Goal: Task Accomplishment & Management: Complete application form

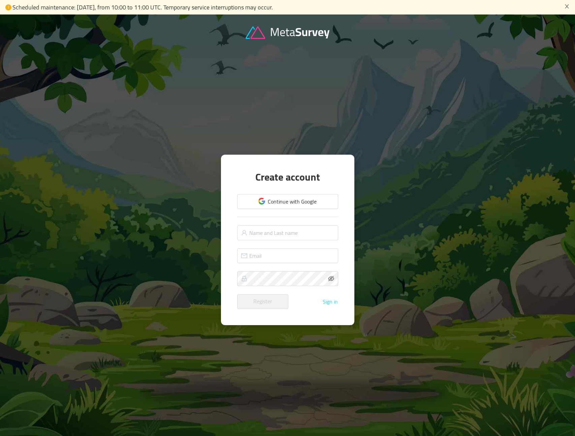
click at [330, 301] on button "Sign in" at bounding box center [330, 301] width 16 height 6
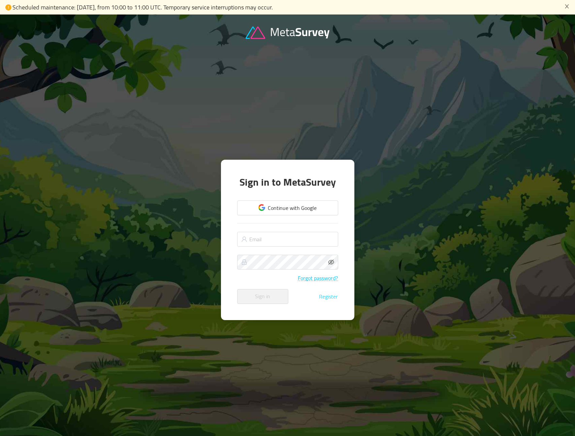
click at [328, 297] on button "Register" at bounding box center [328, 296] width 20 height 6
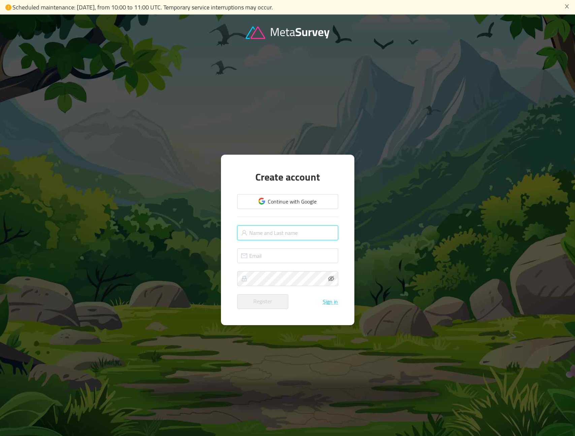
click at [292, 233] on input "text" at bounding box center [287, 232] width 101 height 15
type input "[PERSON_NAME]"
type input "[PERSON_NAME][EMAIL_ADDRESS][DOMAIN_NAME]"
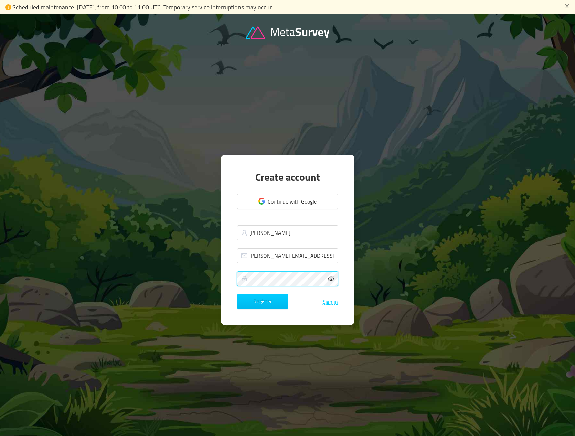
click at [332, 277] on icon "icon: eye-invisible" at bounding box center [331, 278] width 6 height 6
click at [260, 303] on button "Register" at bounding box center [262, 301] width 51 height 15
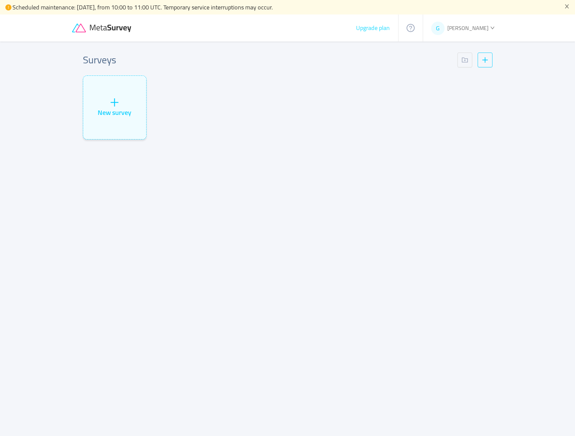
click at [378, 28] on button "Upgrade plan" at bounding box center [372, 28] width 34 height 7
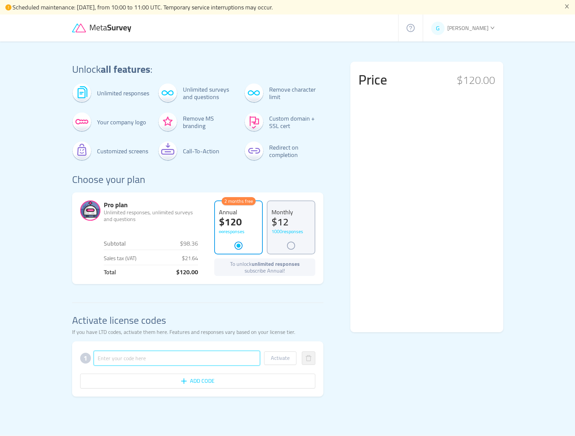
click at [127, 357] on input "text" at bounding box center [177, 357] width 167 height 15
paste input "7XYAAKKEDXFTPH5EDJWGR3"
type input "7XYAAKKEDXFTPH5EDJWGR3"
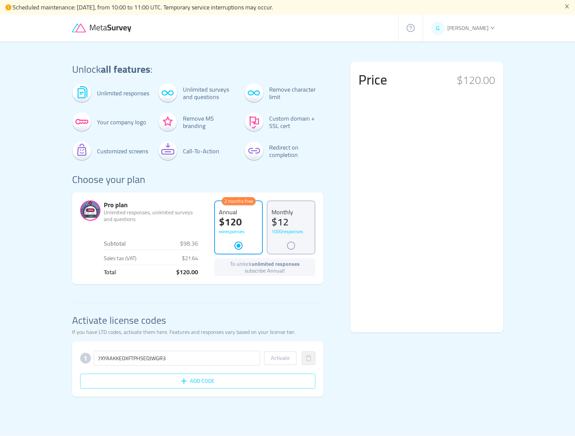
click at [213, 379] on button "Add code" at bounding box center [197, 380] width 235 height 15
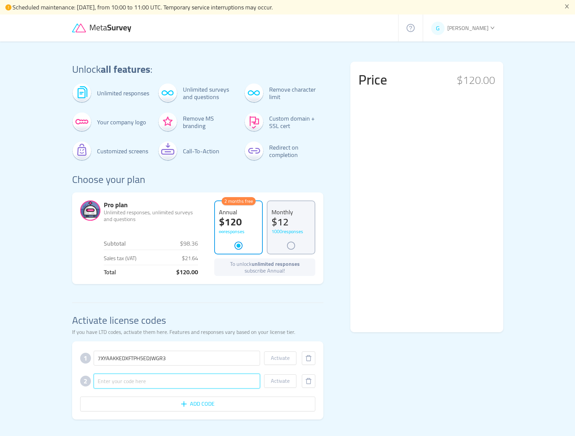
click at [131, 380] on input "text" at bounding box center [177, 380] width 167 height 15
paste input "6ZVAP6IZP8YIALTYBQUQ9Y"
type input "6ZVAP6IZP8YIALTYBQUQ9Y"
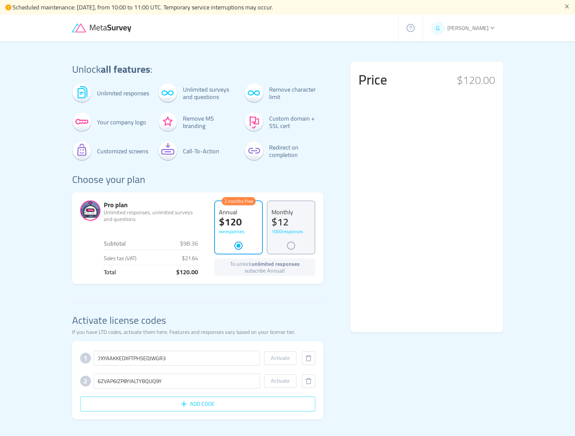
click at [200, 403] on button "Add code" at bounding box center [197, 403] width 235 height 15
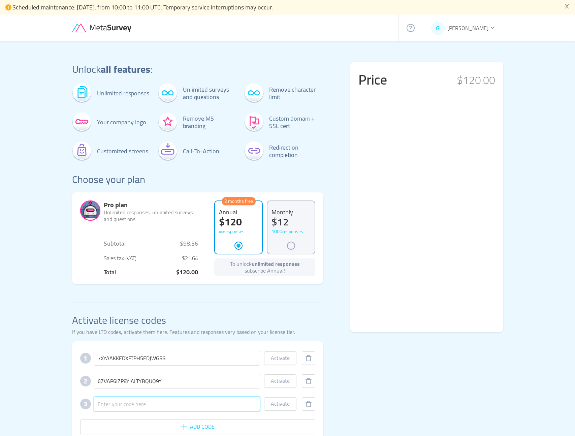
click at [165, 404] on input "text" at bounding box center [177, 403] width 167 height 15
paste input "XIFTKMXFO8PH9QUP2ETOHB"
type input "XIFTKMXFO8PH9QUP2ETOHB"
click at [287, 355] on button "Activate" at bounding box center [280, 357] width 32 height 13
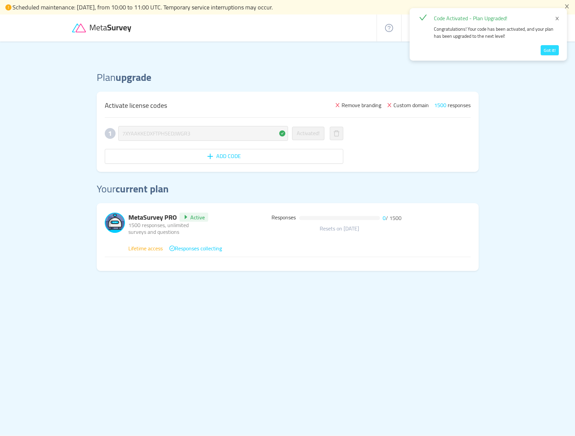
click at [548, 51] on button "Got it!" at bounding box center [549, 50] width 18 height 10
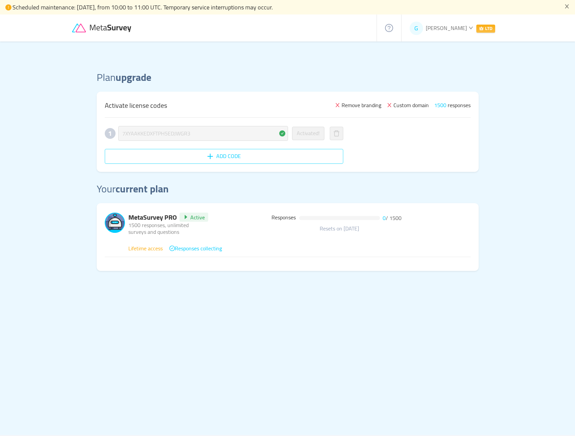
click at [189, 156] on button "Add code" at bounding box center [224, 156] width 238 height 15
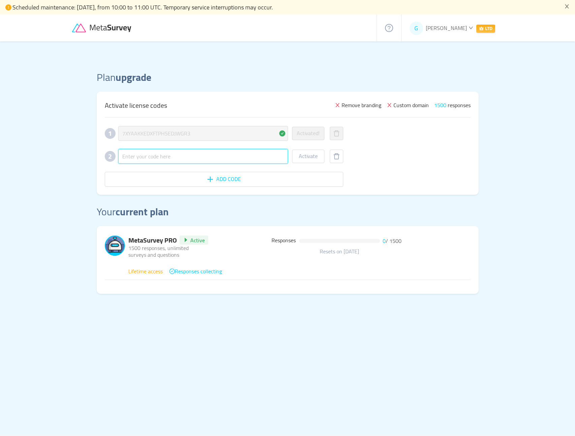
click at [191, 154] on input "text" at bounding box center [203, 156] width 170 height 15
paste input "XIFTKMXFO8PH9QUP2ETOHB"
type input "XIFTKMXFO8PH9QUP2ETOHB"
click at [308, 159] on button "Activate" at bounding box center [308, 155] width 32 height 13
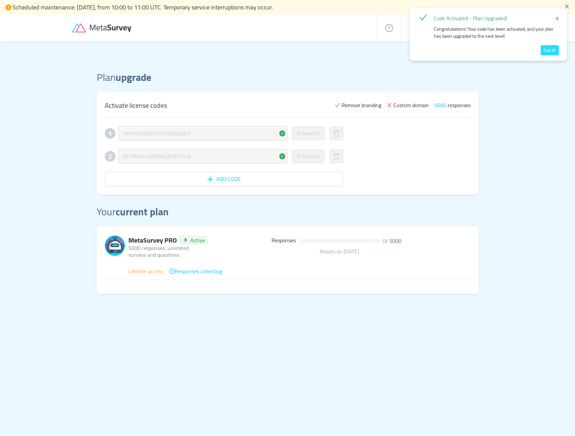
click at [554, 51] on button "Got it!" at bounding box center [549, 50] width 18 height 10
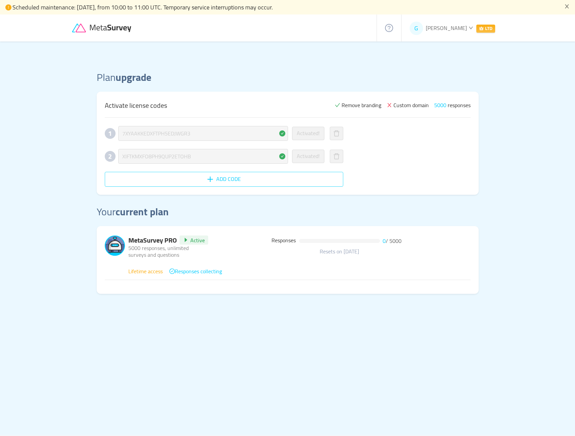
click at [204, 179] on button "Add code" at bounding box center [224, 179] width 238 height 15
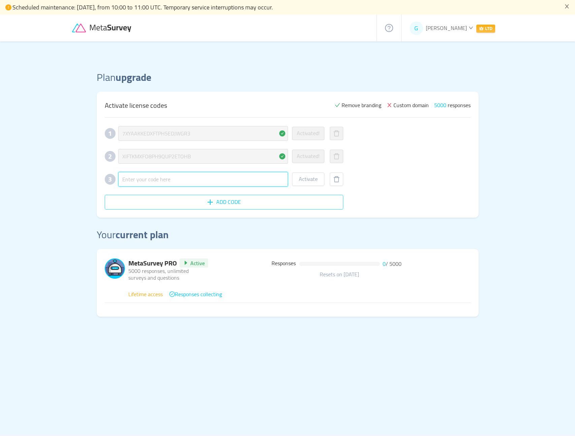
click at [204, 179] on input "text" at bounding box center [203, 179] width 170 height 15
paste input "6ZVAP6IZP8YIALTYBQUQ9Y"
type input "6ZVAP6IZP8YIALTYBQUQ9Y"
click at [317, 183] on button "Activate" at bounding box center [308, 178] width 32 height 13
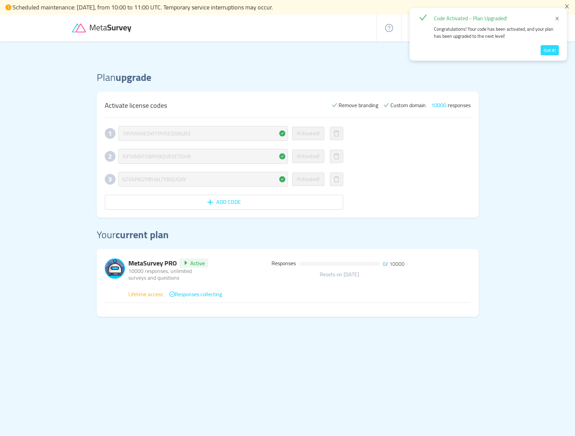
click at [550, 47] on button "Got it!" at bounding box center [549, 50] width 18 height 10
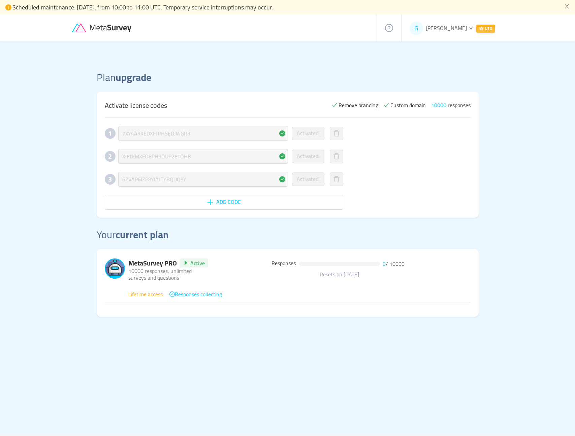
click at [119, 27] on icon at bounding box center [102, 28] width 61 height 9
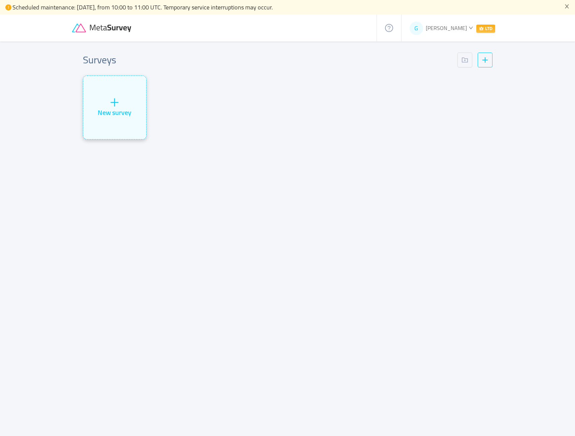
click at [128, 104] on div "New survey" at bounding box center [114, 107] width 63 height 63
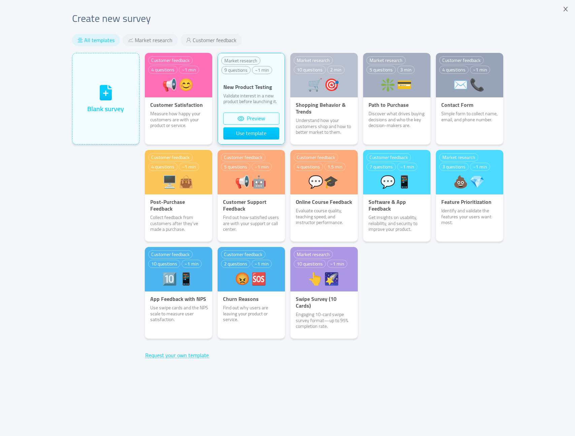
click at [260, 114] on button "Preview" at bounding box center [251, 118] width 56 height 12
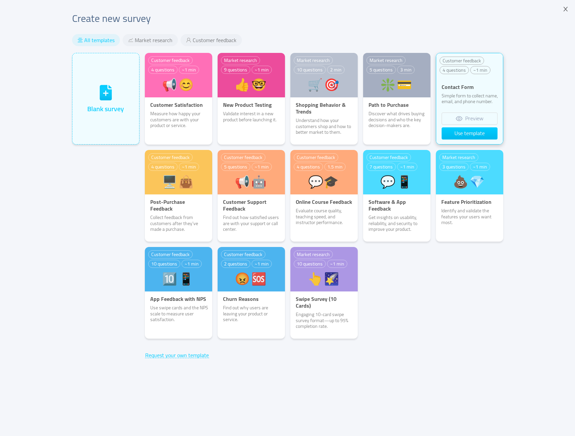
click at [441, 85] on p "Contact Form" at bounding box center [469, 86] width 67 height 7
click at [462, 118] on button "Preview" at bounding box center [469, 118] width 56 height 12
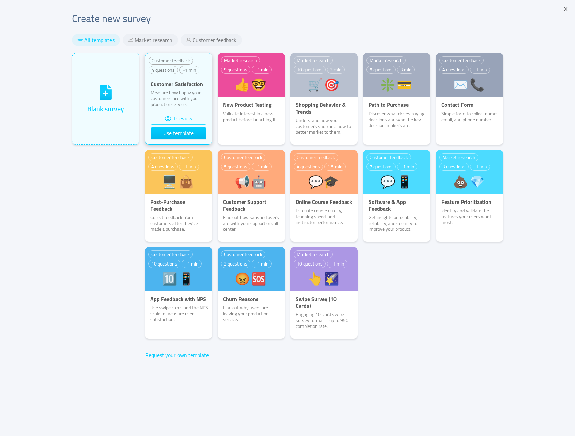
click at [186, 118] on button "Preview" at bounding box center [178, 118] width 56 height 12
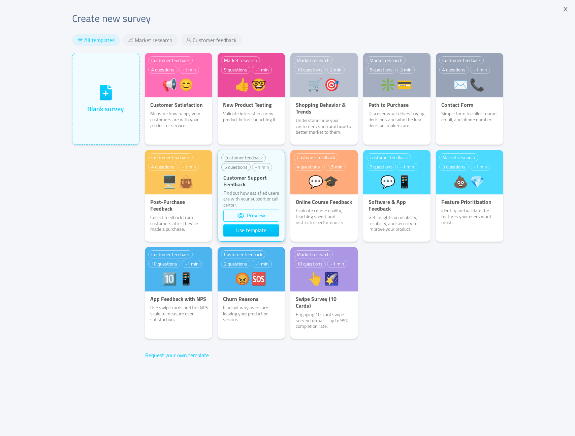
click at [252, 214] on button "Preview" at bounding box center [251, 215] width 56 height 12
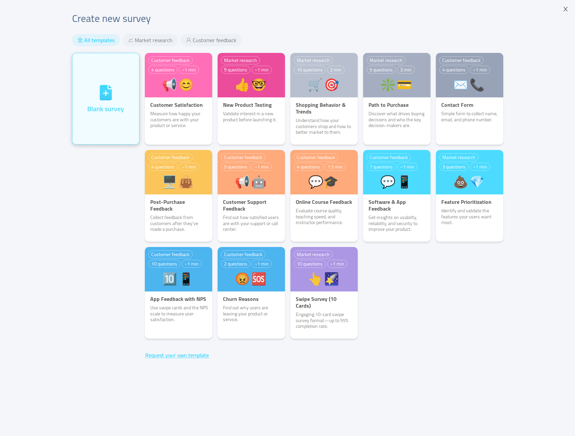
click at [119, 87] on div "Blank survey" at bounding box center [105, 99] width 37 height 30
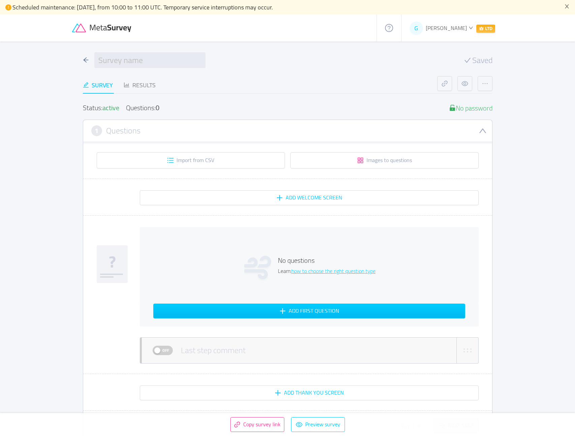
click at [456, 29] on span "[PERSON_NAME]" at bounding box center [445, 28] width 41 height 10
click at [448, 72] on link "Settings" at bounding box center [443, 74] width 55 height 11
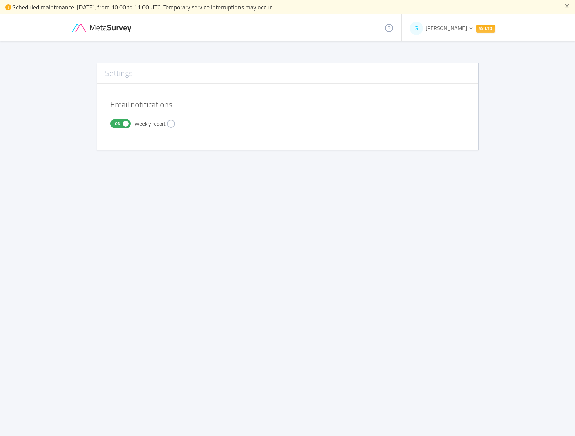
click at [110, 32] on div at bounding box center [224, 27] width 305 height 27
click at [79, 29] on icon at bounding box center [102, 28] width 61 height 9
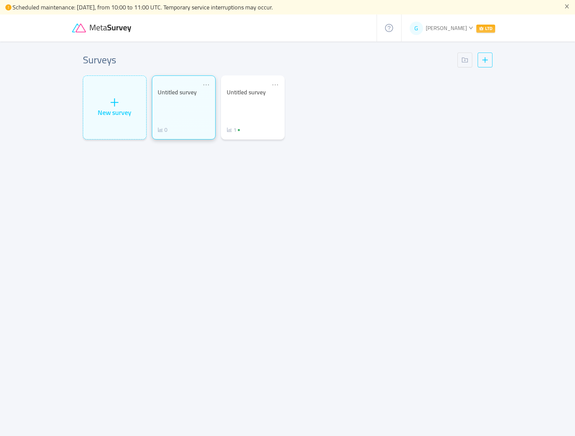
click at [205, 105] on div "Untitled survey 0" at bounding box center [184, 111] width 52 height 45
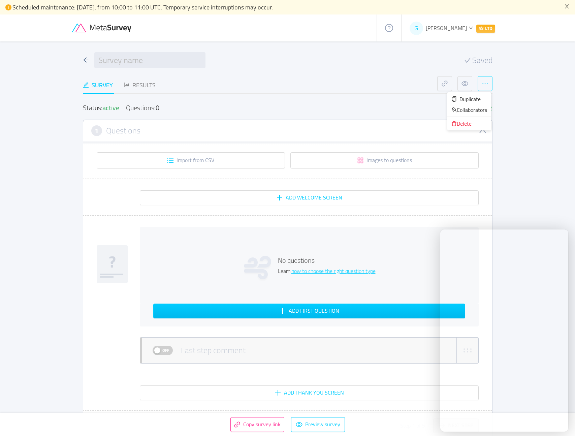
click at [485, 84] on button "button" at bounding box center [484, 83] width 15 height 15
click at [466, 121] on div "Delete" at bounding box center [469, 123] width 36 height 7
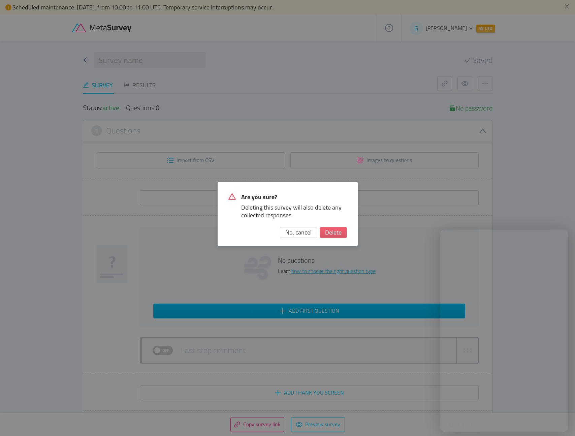
click at [332, 231] on button "Delete" at bounding box center [332, 232] width 27 height 11
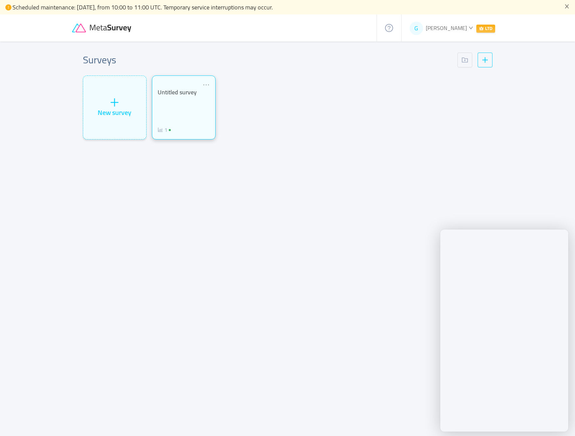
click at [204, 100] on div "Untitled survey 1" at bounding box center [184, 111] width 52 height 45
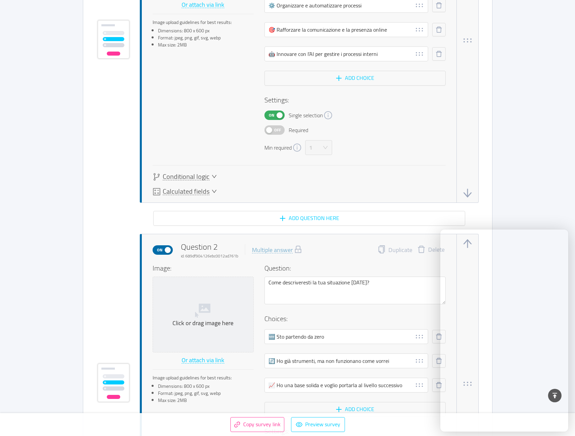
scroll to position [485, 0]
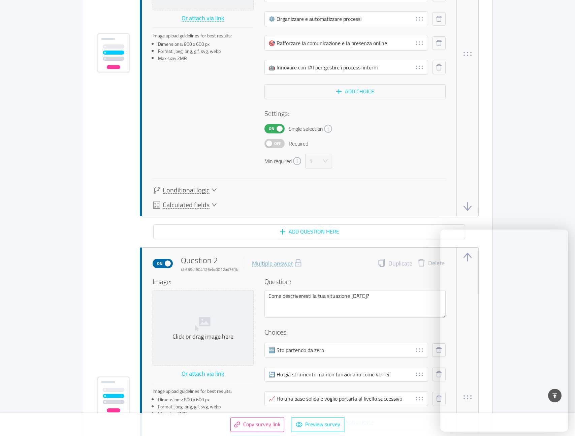
click at [208, 203] on div "Calculated fields" at bounding box center [184, 205] width 64 height 8
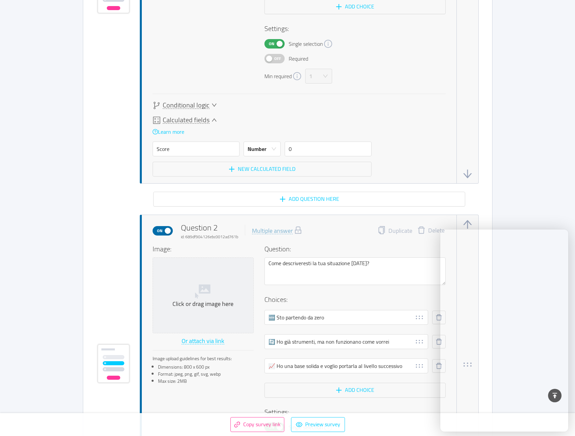
scroll to position [570, 0]
click at [273, 147] on icon "icon: down" at bounding box center [273, 148] width 5 height 5
click at [274, 148] on icon "icon: down" at bounding box center [273, 148] width 5 height 5
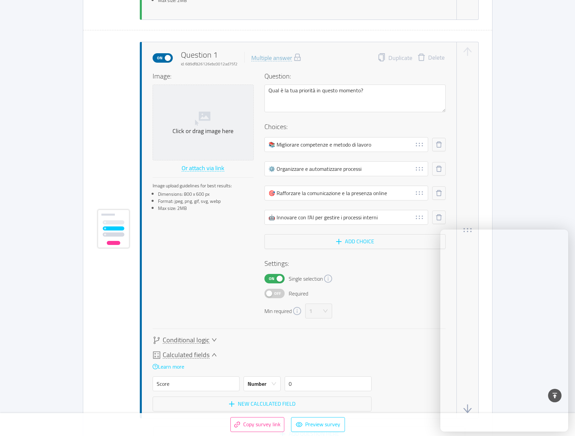
scroll to position [334, 0]
click at [200, 342] on span "Conditional logic" at bounding box center [186, 341] width 47 height 7
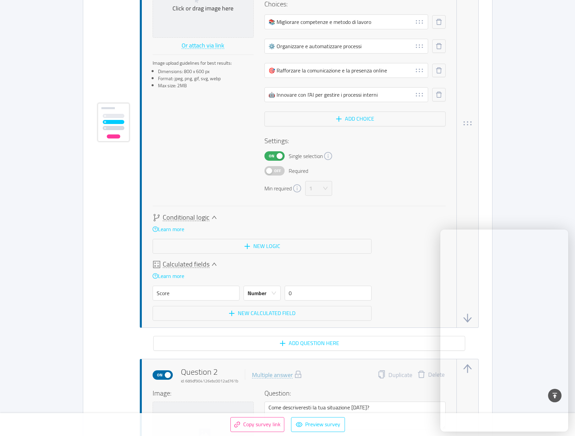
scroll to position [459, 0]
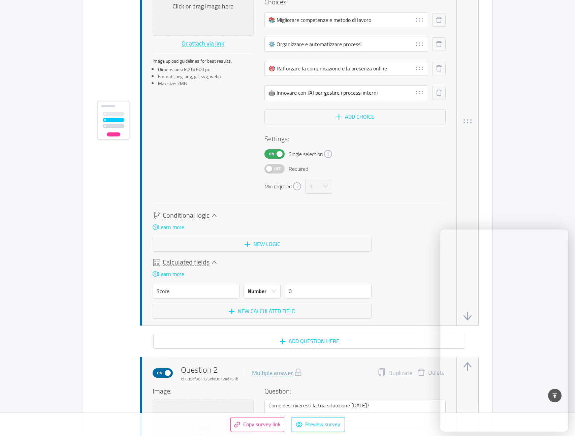
click at [276, 166] on span "Off" at bounding box center [277, 168] width 9 height 9
click at [176, 225] on link "Learn more" at bounding box center [168, 227] width 32 height 10
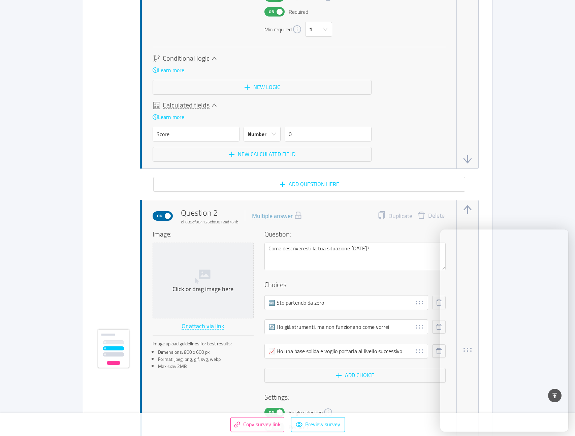
scroll to position [617, 0]
click at [209, 104] on div "Calculated fields" at bounding box center [261, 105] width 219 height 8
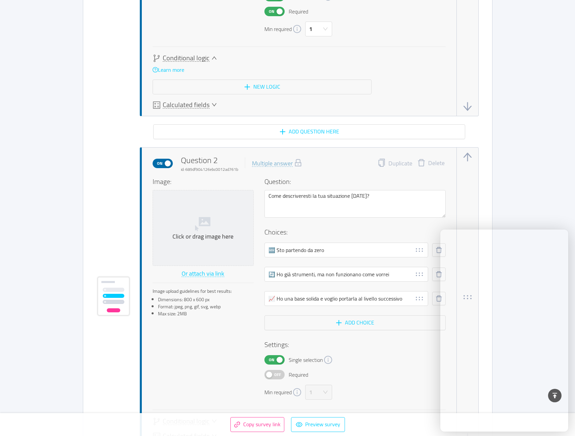
click at [213, 104] on icon "icon: down" at bounding box center [213, 104] width 5 height 5
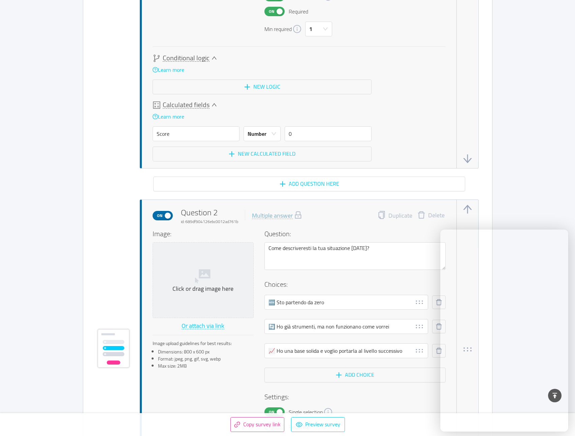
click at [213, 104] on icon "icon: down" at bounding box center [213, 104] width 5 height 5
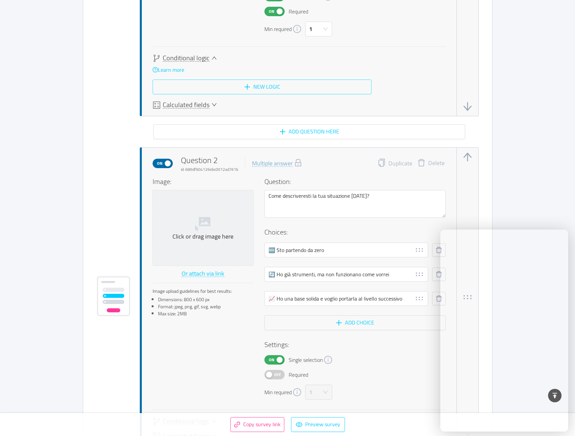
click at [256, 84] on button "New logic" at bounding box center [261, 86] width 219 height 15
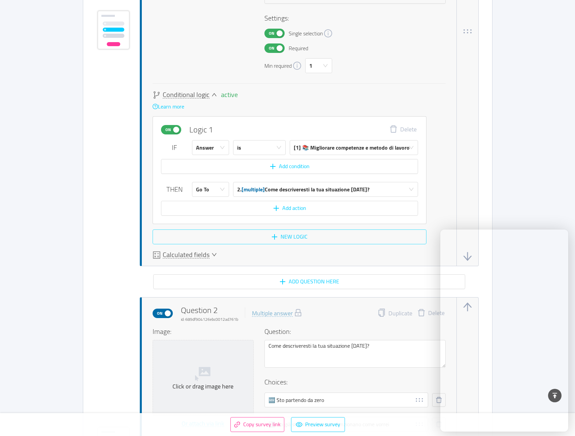
scroll to position [581, 0]
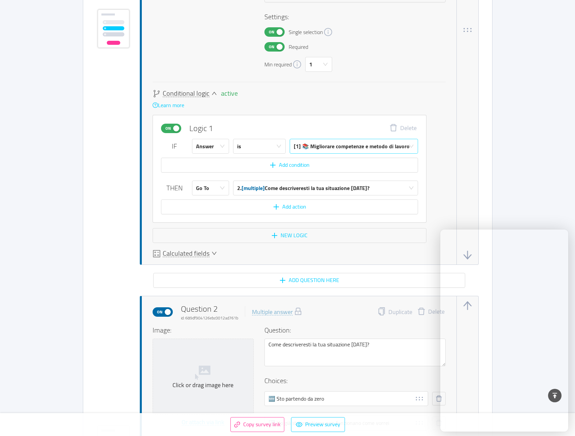
click at [332, 144] on div "[1] 📚 Migliorare competenze e metodo di lavoro" at bounding box center [352, 146] width 116 height 14
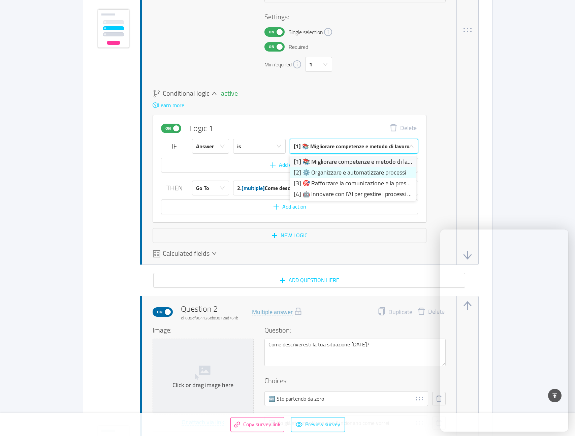
click at [330, 170] on li "[2] ⚙️ Organizzare e automatizzare processi" at bounding box center [352, 172] width 126 height 11
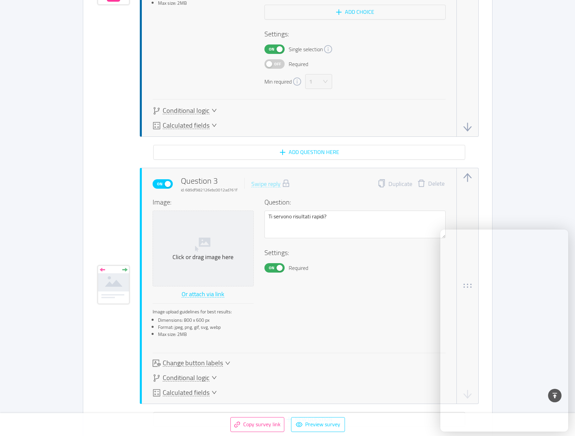
scroll to position [1047, 0]
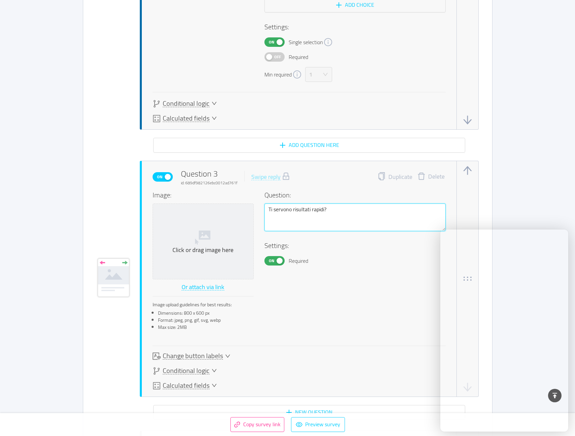
click at [268, 211] on textarea "Ti servono risultati rapidi?" at bounding box center [354, 217] width 181 height 28
type textarea "OTi servono risultati rapidi?"
type textarea "OkTi servono risultati rapidi?"
type textarea "Ok Ti servono risultati rapidi?"
type textarea "Ok QTi servono risultati rapidi?"
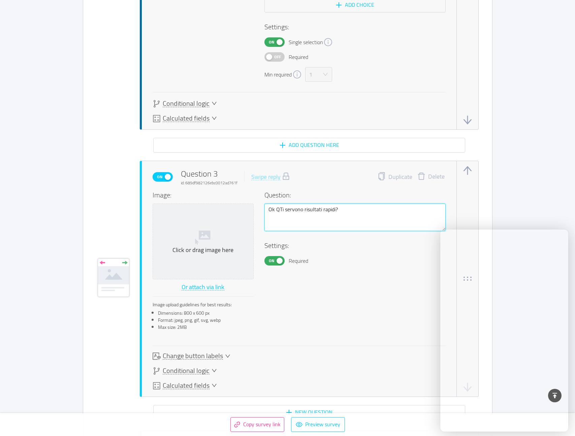
type textarea "Ok QuTi servono risultati rapidi?"
type textarea "Ok QuiTi servono risultati rapidi?"
type textarea "Ok QuinTi servono risultati rapidi?"
type textarea "Ok QuindTi servono risultati rapidi?"
type textarea "Ok QuindiTi servono risultati rapidi?"
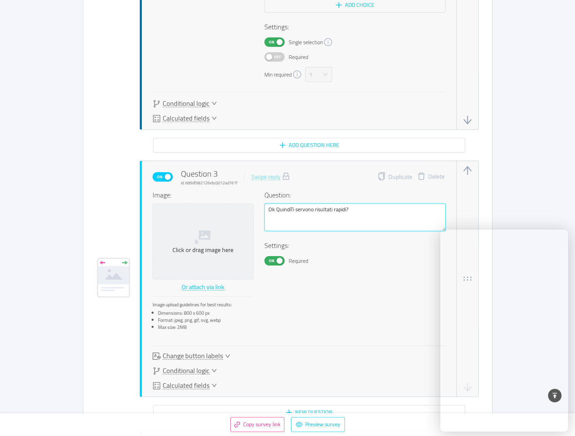
type textarea "Ok Quindi Ti servono risultati rapidi?"
type textarea "Ok Quindi hTi servono risultati rapidi?"
type textarea "Ok Quindi haTi servono risultati rapidi?"
type textarea "Ok Quindi haiTi servono risultati rapidi?"
type textarea "Ok Quindi hai Ti servono risultati rapidi?"
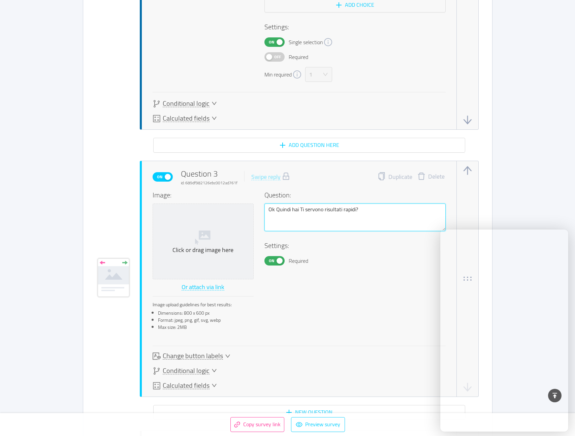
type textarea "Ok Quindi hai bTi servono risultati rapidi?"
type textarea "Ok Quindi hai biTi servono risultati rapidi?"
type textarea "Ok Quindi hai bisTi servono risultati rapidi?"
type textarea "Ok Quindi hai bisoTi servono risultati rapidi?"
type textarea "Ok Quindi hai bisogTi servono risultati rapidi?"
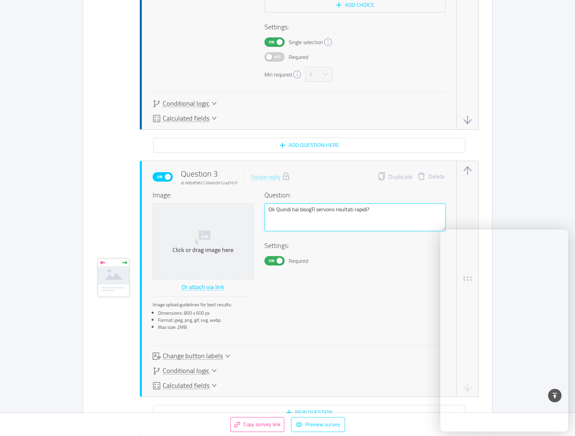
type textarea "Ok Quindi hai bisognTi servono risultati rapidi?"
type textarea "Ok Quindi hai bisognoTi servono risultati rapidi?"
type textarea "Ok Quindi hai bisogno Ti servono risultati rapidi?"
type textarea "Ok Quindi hai bisogno dTi servono risultati rapidi?"
type textarea "Ok Quindi hai bisogno diTi servono risultati rapidi?"
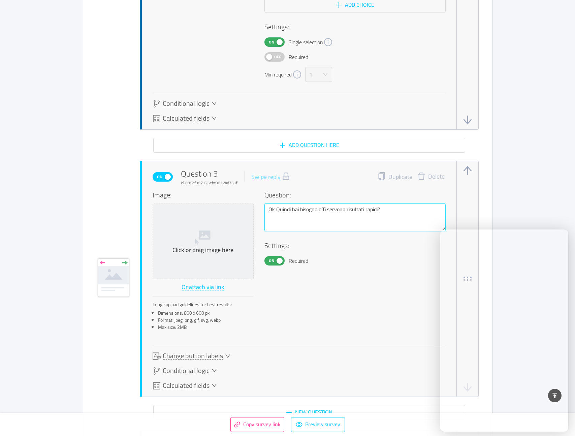
type textarea "Ok Quindi hai bisogno di Ti servono risultati rapidi?"
type textarea "Ok Quindi hai bisogno di aTi servono risultati rapidi?"
type textarea "Ok Quindi hai bisogno di auTi servono risultati rapidi?"
type textarea "Ok Quindi hai bisogno di autTi servono risultati rapidi?"
type textarea "Ok Quindi hai bisogno di autoTi servono risultati rapidi?"
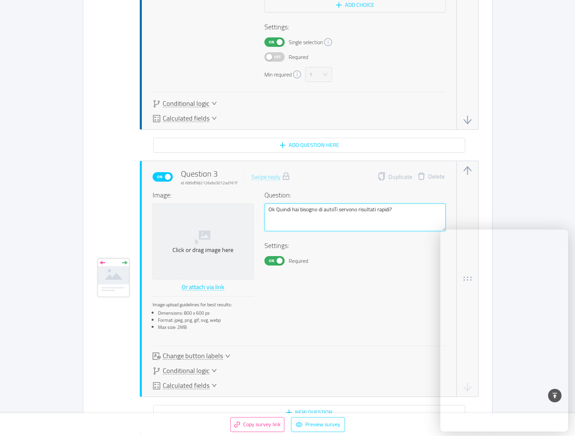
type textarea "Ok Quindi hai bisogno di automTi servono risultati rapidi?"
type textarea "Ok Quindi hai bisogno di automatTi servono risultati rapidi?"
type textarea "Ok Quindi hai bisogno di automatiTi servono risultati rapidi?"
type textarea "Ok Quindi hai bisogno di automatizTi servono risultati rapidi?"
type textarea "Ok Quindi hai bisogno di automatizzTi servono risultati rapidi?"
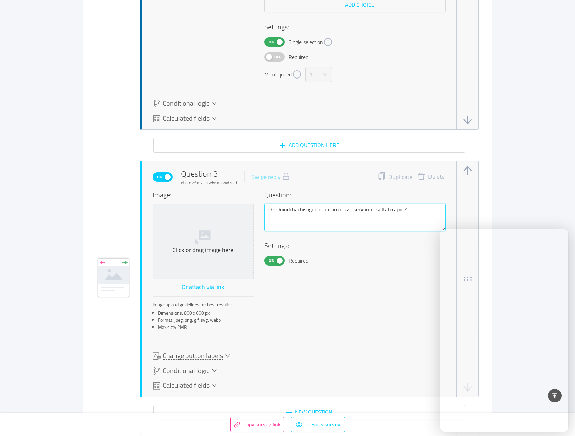
type textarea "Ok Quindi hai bisogno di automatizzaTi servono risultati rapidi?"
type textarea "Ok Quindi hai bisogno di automatizzarTi servono risultati rapidi?"
type textarea "Ok Quindi hai bisogno di automatizzareTi servono risultati rapidi?"
type textarea "Ok Quindi hai bisogno di automatizzare Ti servono risultati rapidi?"
type textarea "Ok Quindi hai bisogno di automatizzare pTi servono risultati rapidi?"
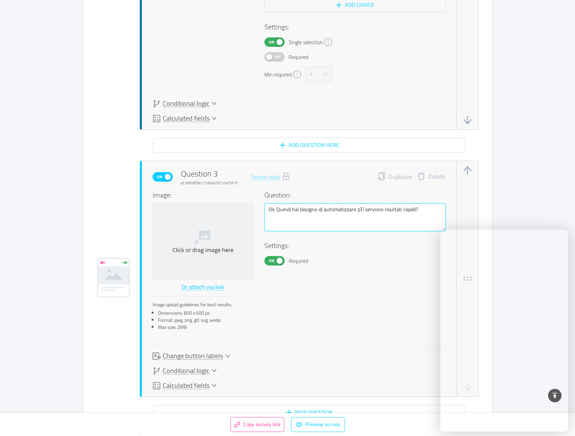
type textarea "Ok Quindi hai bisogno di automatizzare prTi servono risultati rapidi?"
type textarea "Ok Quindi hai bisogno di automatizzare proTi servono risultati rapidi?"
type textarea "Ok Quindi hai bisogno di automatizzare procTi servono risultati rapidi?"
type textarea "Ok Quindi hai bisogno di automatizzare proceTi servono risultati rapidi?"
type textarea "Ok Quindi hai bisogno di automatizzare procesTi servono risultati rapidi?"
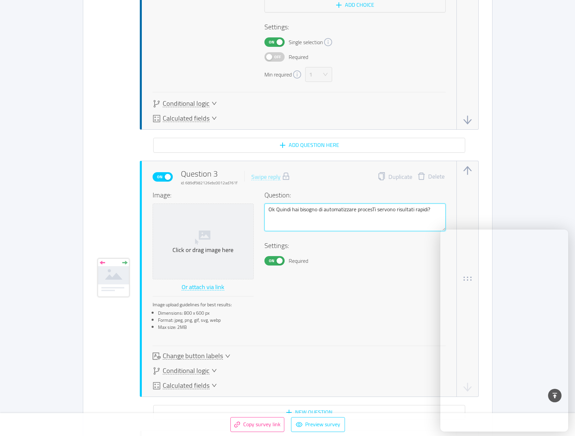
type textarea "Ok Quindi hai bisogno di automatizzare processTi servono risultati rapidi?"
type textarea "Ok Quindi hai bisogno di automatizzare processiTi servono risultati rapidi?"
type textarea "Ok Quindi hai bisogno di automatizzare processi.Ti servono risultati rapidi?"
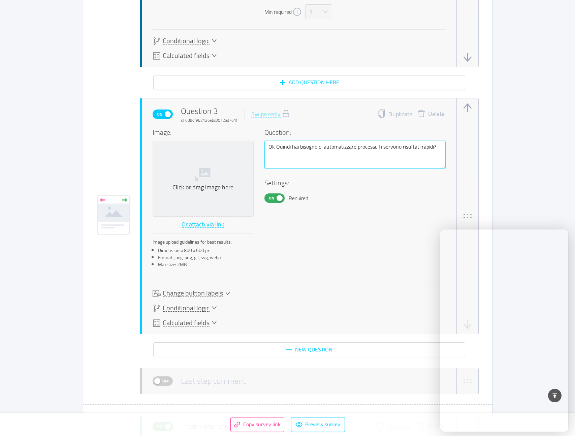
scroll to position [1112, 0]
type textarea "Ok Quindi hai bisogno di automatizzare processi. Ti servono risultati rapidi?"
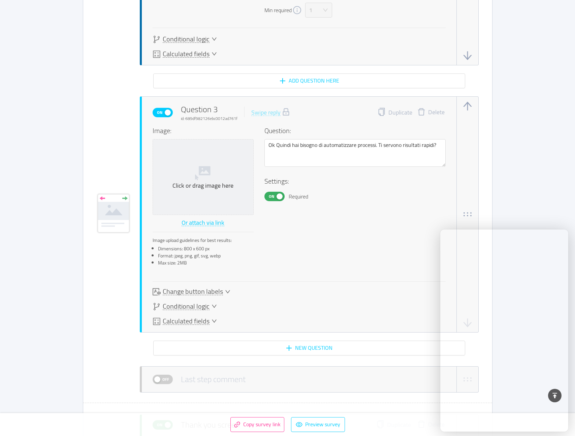
click at [228, 290] on icon "icon: down" at bounding box center [227, 291] width 5 height 5
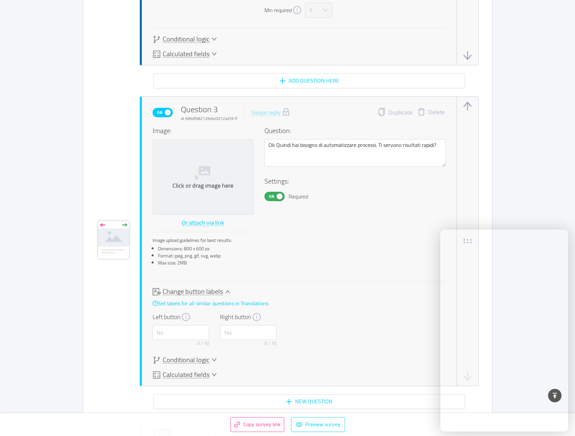
click at [228, 290] on icon "icon: down" at bounding box center [227, 291] width 5 height 5
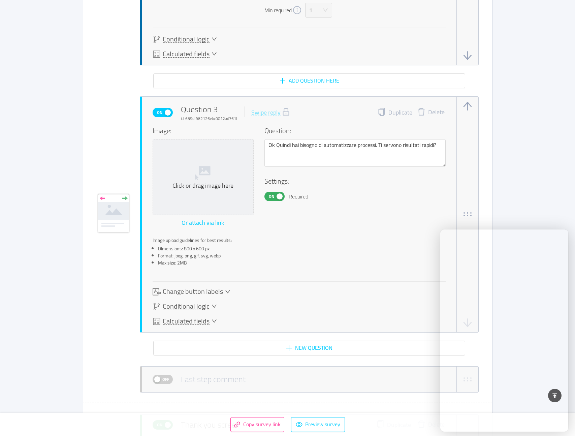
click at [208, 306] on span "Conditional logic" at bounding box center [186, 306] width 47 height 7
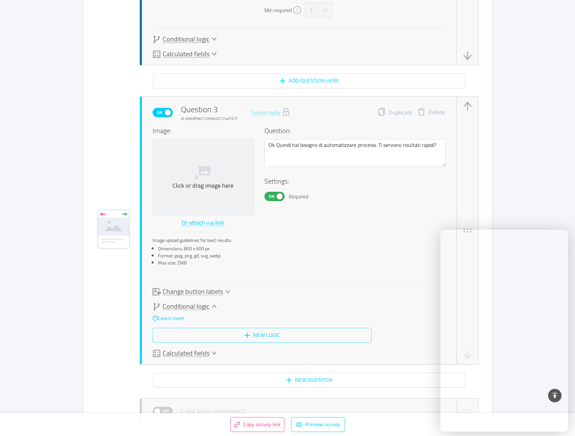
click at [258, 334] on button "New logic" at bounding box center [261, 335] width 219 height 15
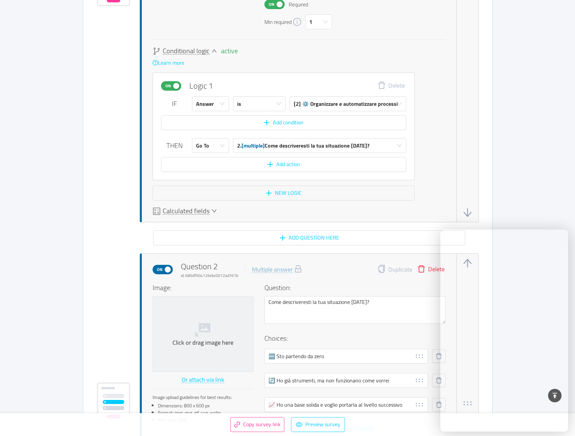
scroll to position [619, 0]
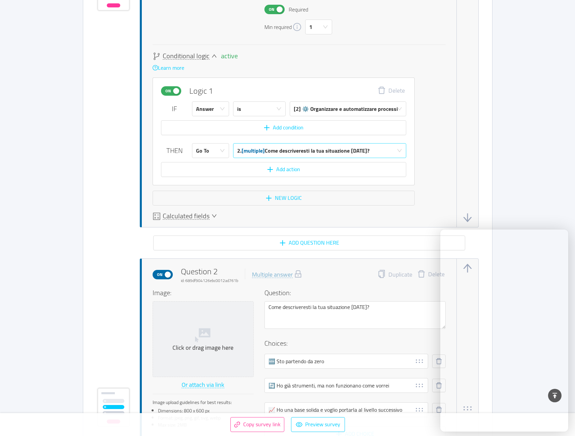
click at [328, 150] on div "2. [multiple] Come descriveresti la tua situazione oggi?" at bounding box center [303, 150] width 132 height 14
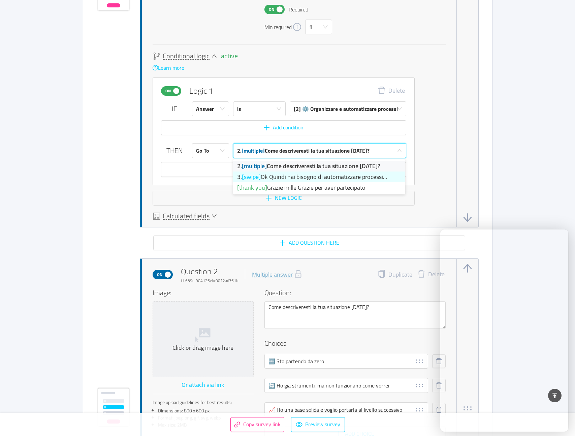
click at [326, 175] on li "3. [swipe] Ok Quindi hai bisogno di automatizzare processi..." at bounding box center [319, 176] width 172 height 11
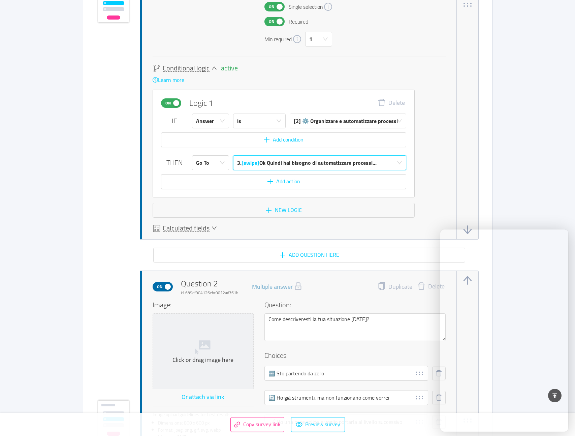
scroll to position [607, 0]
click at [326, 177] on button "Add action" at bounding box center [283, 181] width 245 height 15
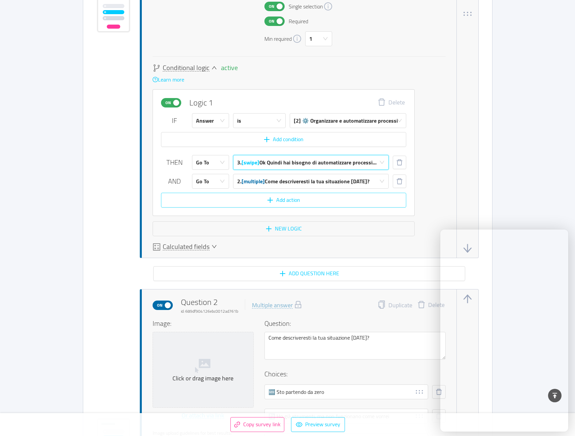
scroll to position [616, 0]
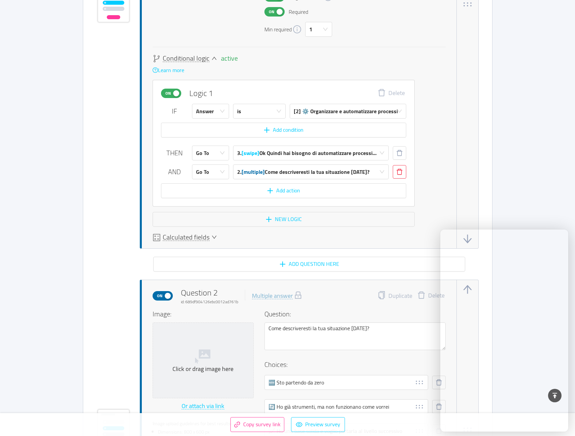
click at [397, 168] on button "button" at bounding box center [398, 171] width 13 height 13
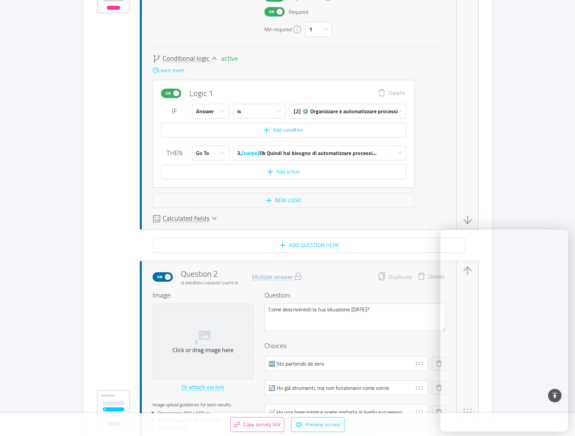
scroll to position [607, 0]
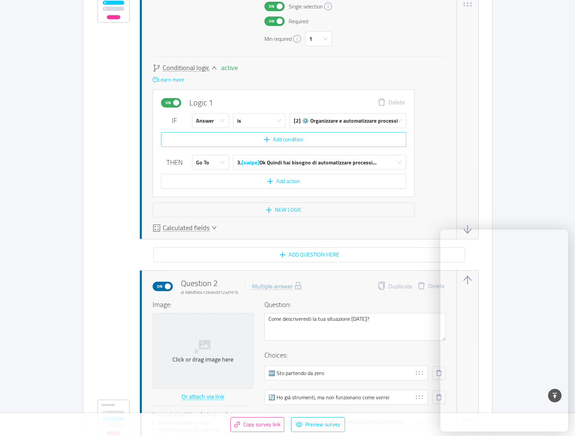
click at [314, 140] on button "Add condition" at bounding box center [283, 139] width 245 height 15
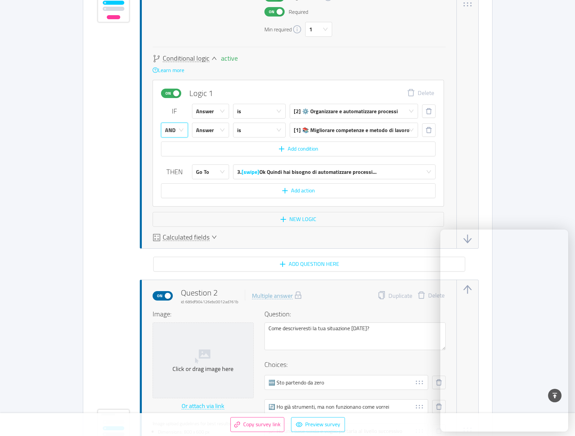
click at [179, 130] on icon "icon: down" at bounding box center [180, 129] width 5 height 5
click at [424, 130] on button "button" at bounding box center [428, 129] width 13 height 13
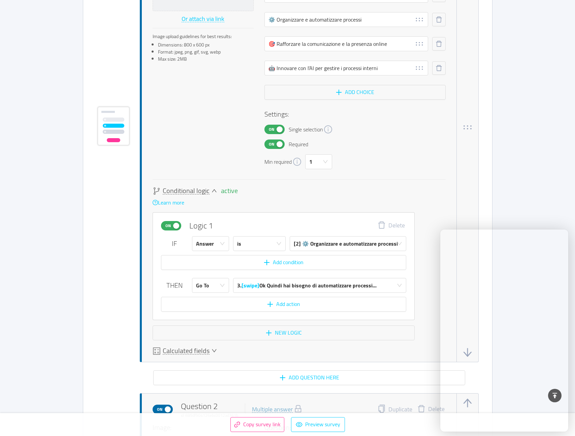
scroll to position [483, 0]
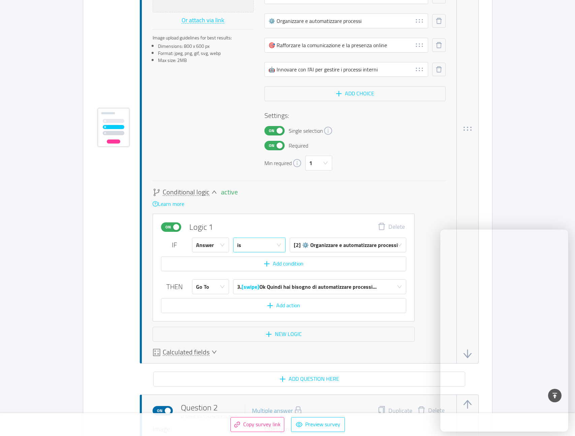
click at [278, 242] on icon "icon: down" at bounding box center [278, 244] width 5 height 5
click at [296, 333] on button "New logic" at bounding box center [283, 334] width 262 height 15
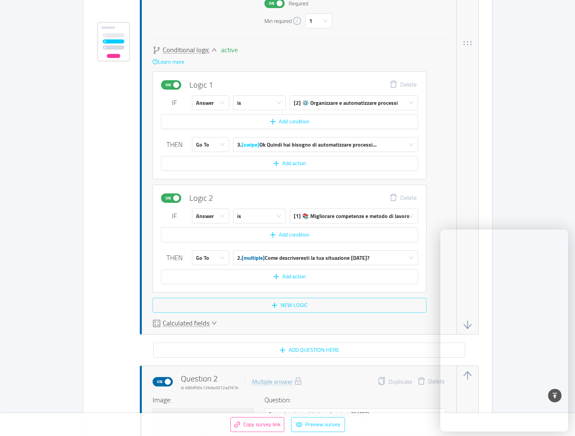
scroll to position [623, 0]
click at [275, 218] on div "is" at bounding box center [257, 217] width 40 height 14
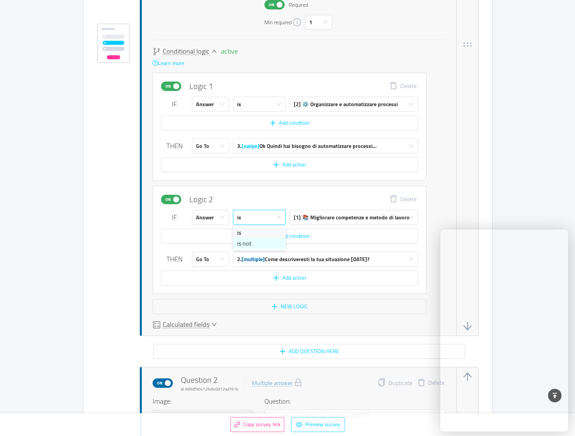
click at [267, 239] on li "is not" at bounding box center [259, 243] width 53 height 11
click at [308, 211] on div "[1] 📚 Migliorare competenze e metodo di lavoro" at bounding box center [352, 217] width 116 height 14
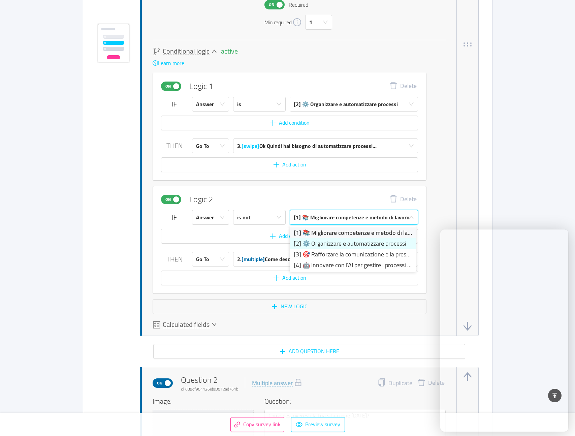
click at [311, 242] on li "[2] ⚙️ Organizzare e automatizzare processi" at bounding box center [352, 243] width 126 height 11
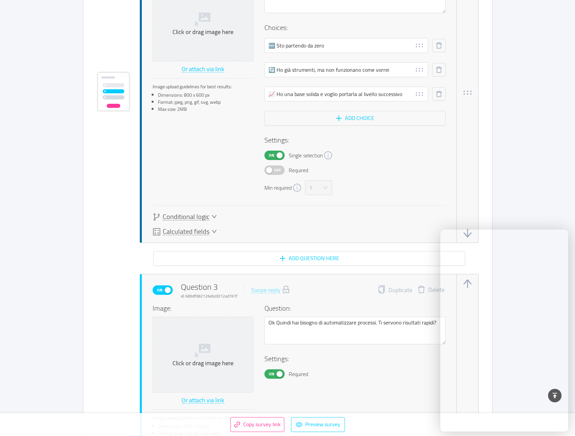
scroll to position [1056, 0]
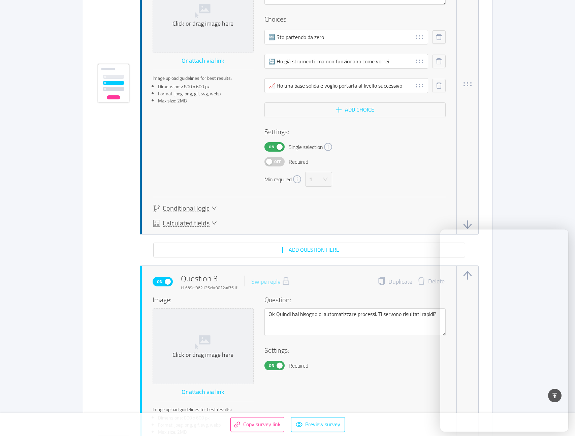
click at [211, 210] on icon "icon: down" at bounding box center [213, 207] width 5 height 5
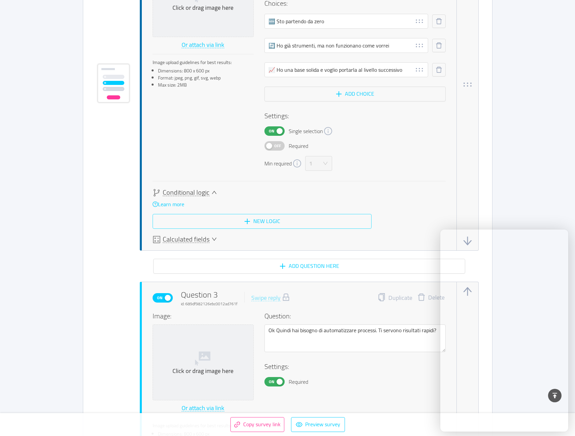
click at [254, 217] on button "New logic" at bounding box center [261, 221] width 219 height 15
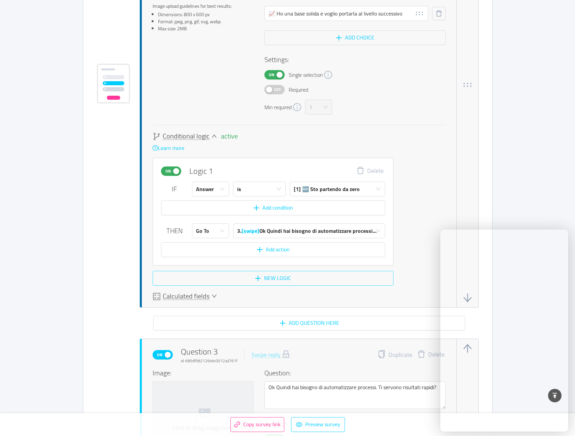
scroll to position [1128, 0]
click at [313, 187] on div "[1] 🆕 Sto partendo da zero" at bounding box center [327, 188] width 66 height 14
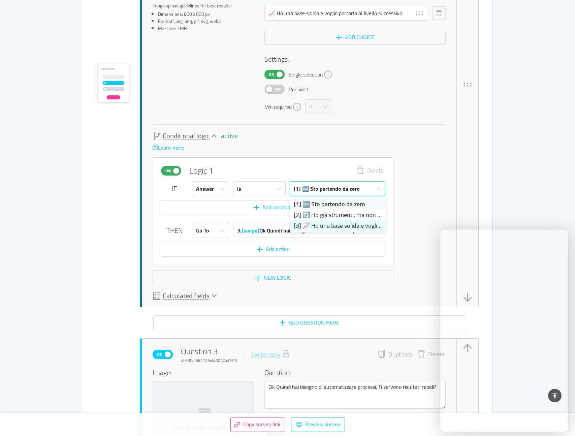
click at [314, 221] on li "[3] 📈 Ho una base solida e voglio portarla al livello successivo" at bounding box center [337, 225] width 96 height 11
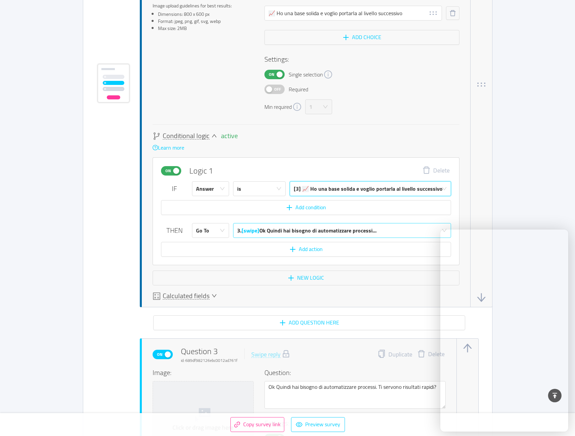
click at [266, 228] on div "3. [swipe] Ok Quindi hai bisogno di automatizzare processi..." at bounding box center [306, 230] width 139 height 14
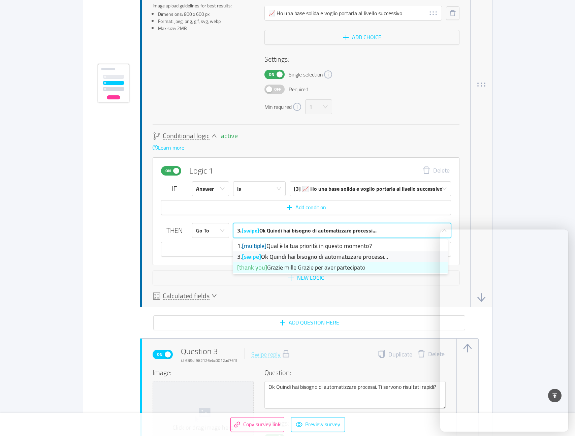
click at [269, 266] on li "[thank you] Grazie mille Grazie per aver partecipato" at bounding box center [340, 267] width 214 height 11
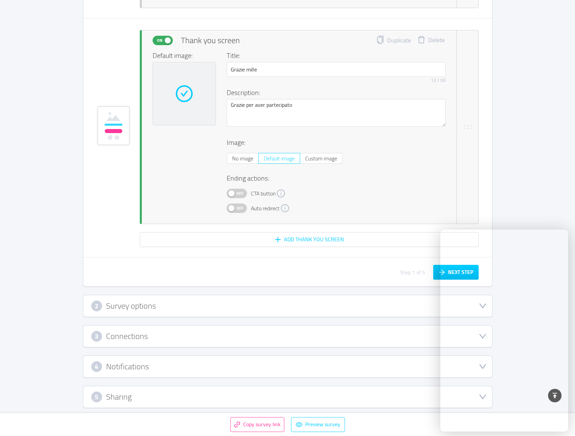
scroll to position [1903, 0]
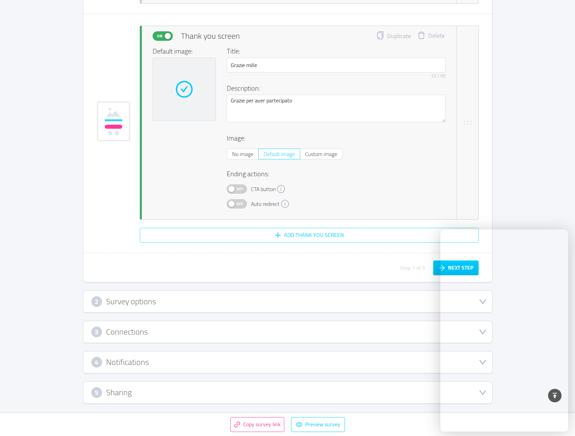
click at [301, 234] on button "Add Thank You screen" at bounding box center [309, 235] width 339 height 15
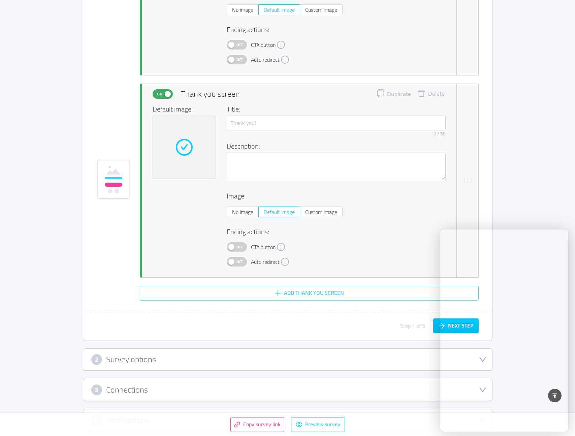
scroll to position [2048, 0]
click at [245, 262] on button "Off" at bounding box center [237, 261] width 20 height 9
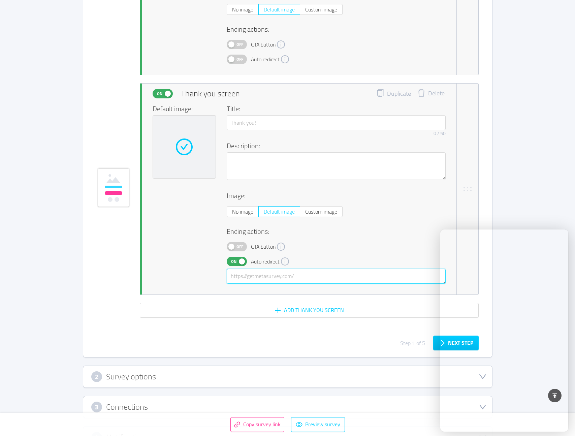
click at [257, 279] on textarea at bounding box center [336, 276] width 219 height 15
paste textarea "https://giovannir123.sg-host.com/services/"
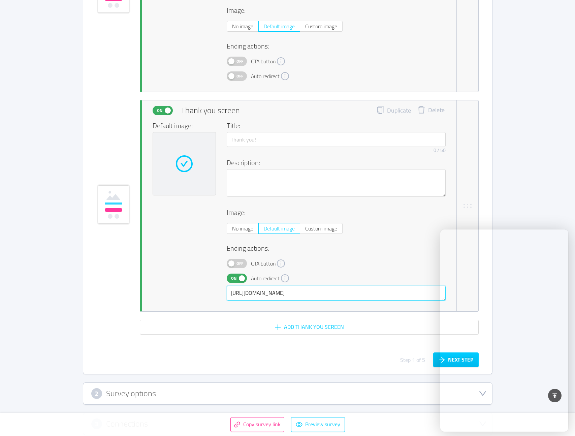
scroll to position [2022, 0]
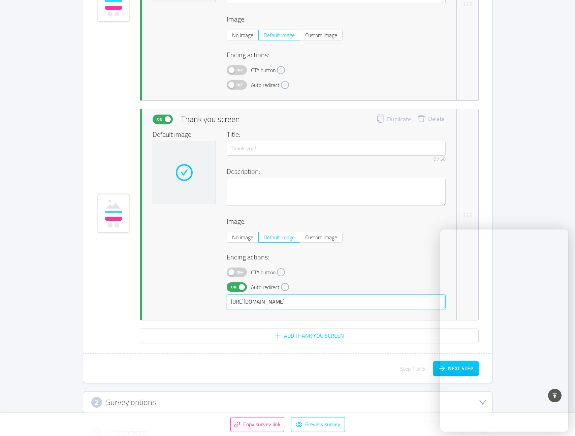
type textarea "https://giovannir123.sg-host.com/services/"
click at [225, 125] on span "Thank you screen" at bounding box center [210, 119] width 59 height 12
click at [224, 122] on span "Thank you screen" at bounding box center [210, 119] width 59 height 12
click at [226, 116] on span "Thank you screen" at bounding box center [210, 119] width 59 height 12
click at [252, 232] on span "No image" at bounding box center [242, 237] width 21 height 10
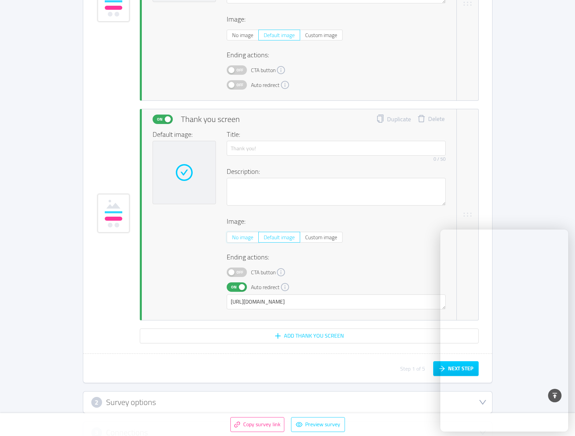
click at [232, 239] on input "No image" at bounding box center [232, 239] width 0 height 0
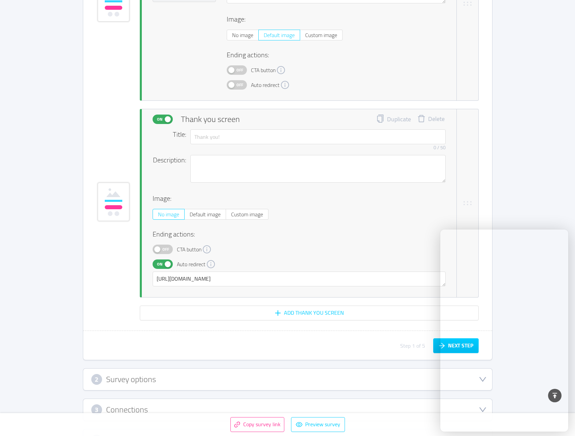
click at [164, 265] on span "On" at bounding box center [159, 264] width 9 height 9
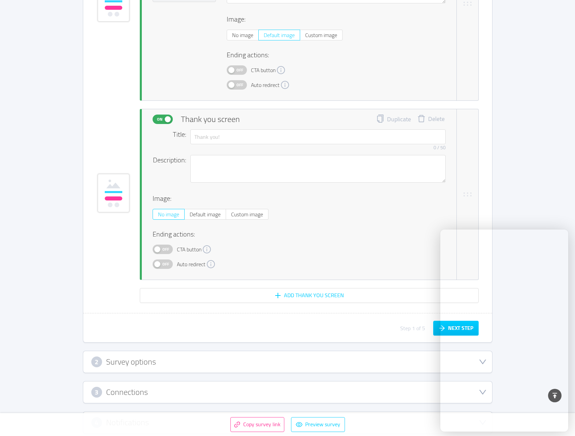
click at [164, 265] on span "Off" at bounding box center [165, 264] width 9 height 9
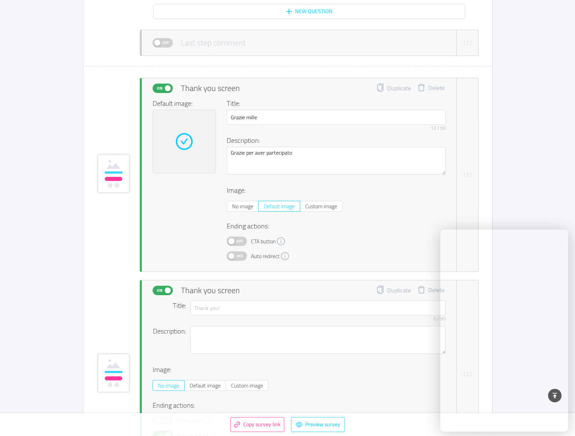
scroll to position [1858, 0]
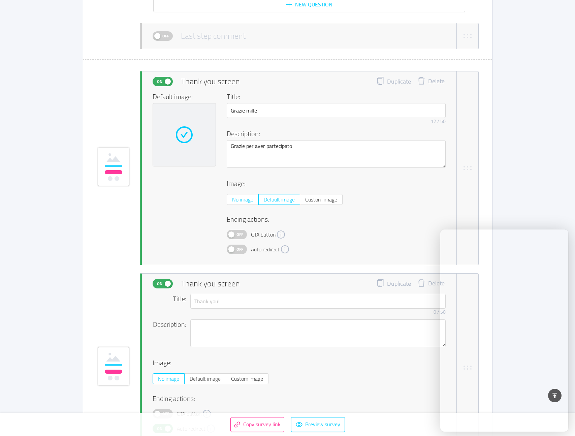
click at [245, 200] on span "No image" at bounding box center [242, 199] width 21 height 10
click at [232, 201] on input "No image" at bounding box center [232, 201] width 0 height 0
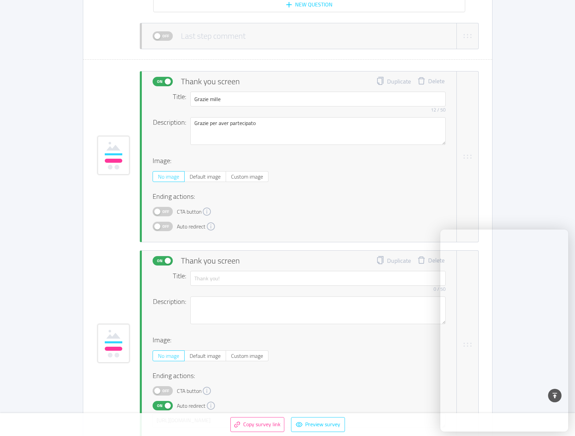
click at [165, 223] on span "Off" at bounding box center [165, 226] width 9 height 9
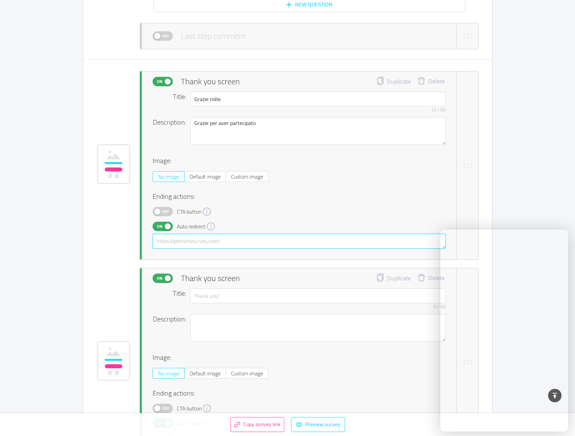
click at [178, 238] on textarea at bounding box center [298, 241] width 293 height 15
paste textarea "https://giovannir123.sg-host.com/services/"
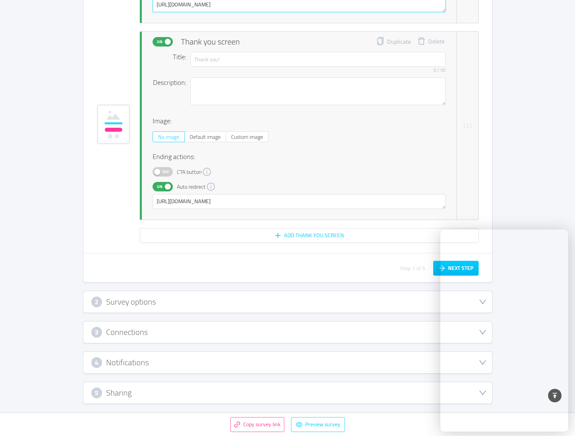
scroll to position [2094, 0]
type textarea "https://giovannir123.sg-host.com/services-2/"
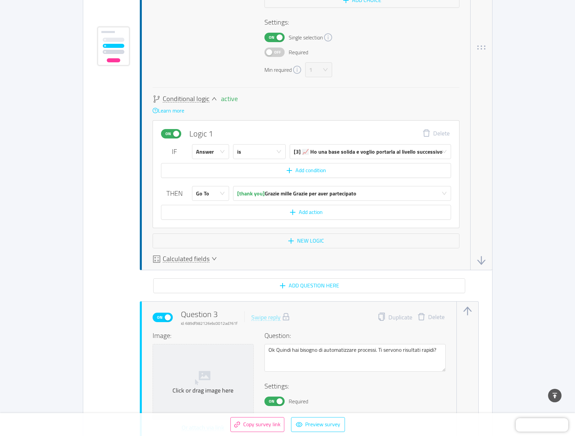
scroll to position [1165, 0]
click at [327, 195] on div "[thank you] Grazie mille Grazie per aver partecipato" at bounding box center [296, 193] width 119 height 14
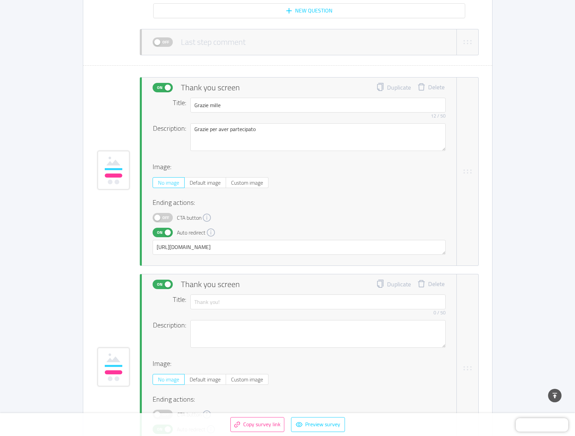
scroll to position [1856, 0]
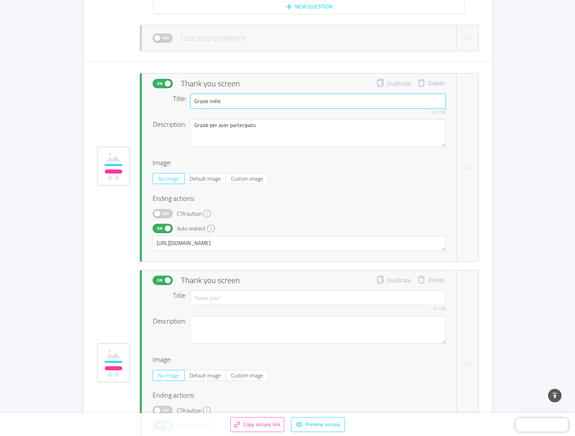
click at [247, 99] on input "Grazie mille" at bounding box center [317, 101] width 255 height 15
type input "Servizio 02"
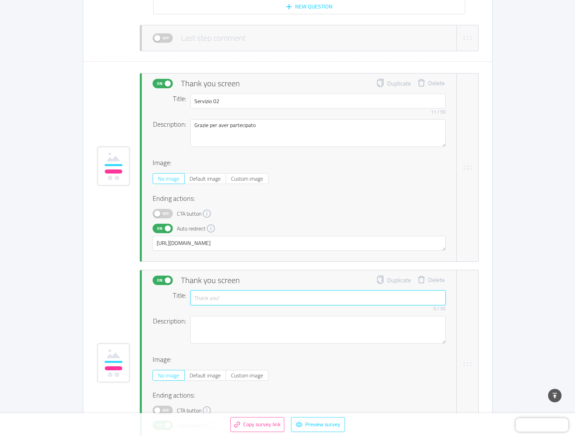
click at [213, 297] on input "text" at bounding box center [317, 297] width 255 height 15
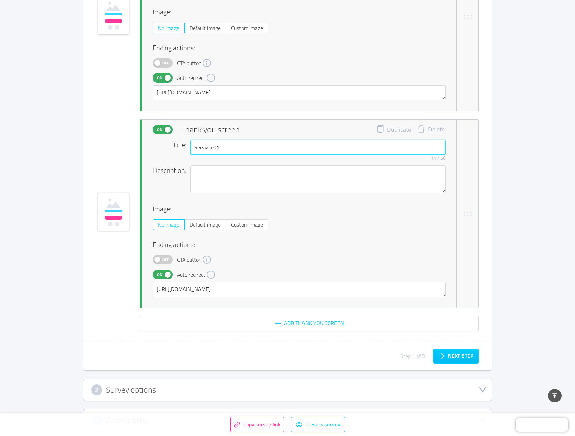
scroll to position [2007, 0]
type input "Servizio 01"
click at [451, 353] on button "Next step" at bounding box center [455, 355] width 45 height 15
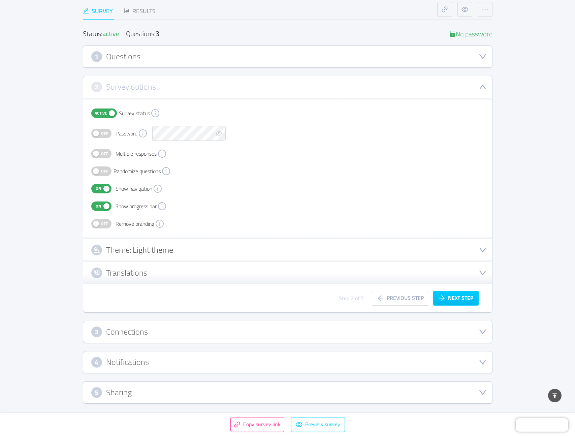
scroll to position [74, 0]
click at [483, 249] on icon "icon: down" at bounding box center [482, 250] width 8 height 8
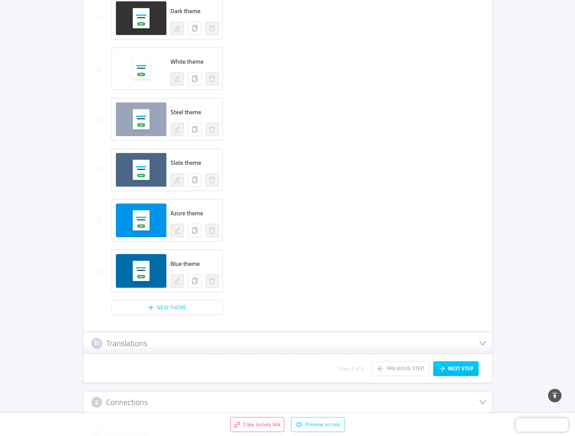
scroll to position [449, 0]
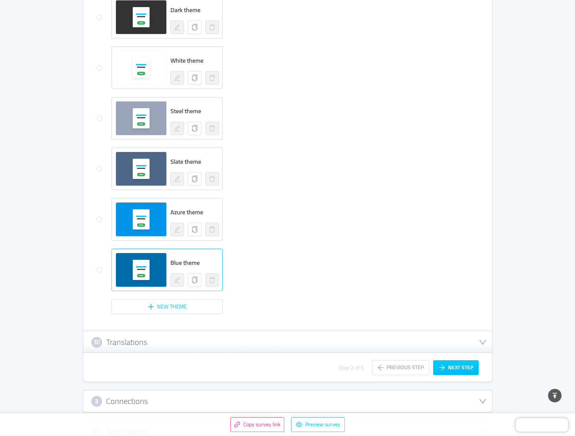
click at [212, 251] on div "Blue theme" at bounding box center [167, 270] width 110 height 42
radio input "false"
radio input "true"
click at [465, 366] on button "Next step" at bounding box center [455, 367] width 45 height 15
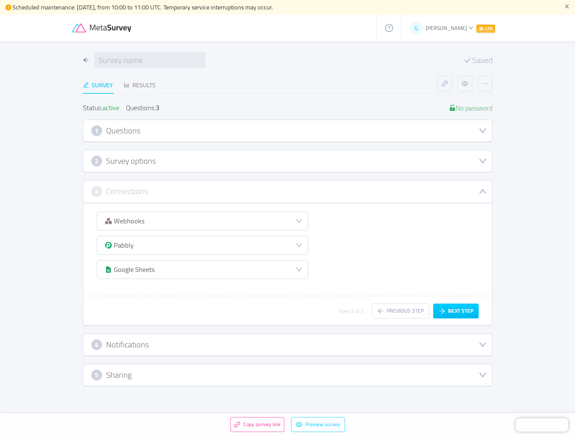
scroll to position [0, 0]
click at [451, 304] on button "Next step" at bounding box center [455, 310] width 45 height 15
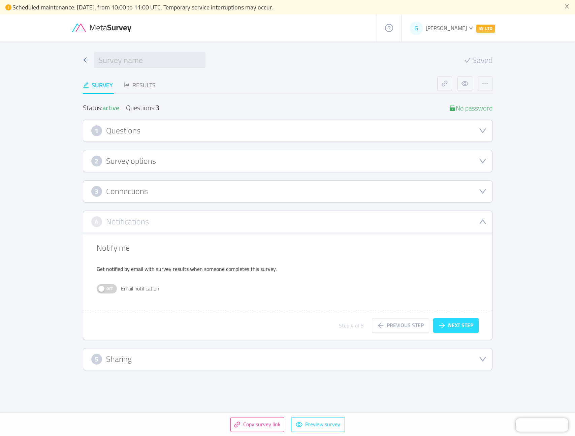
click at [452, 323] on button "Next step" at bounding box center [455, 325] width 45 height 15
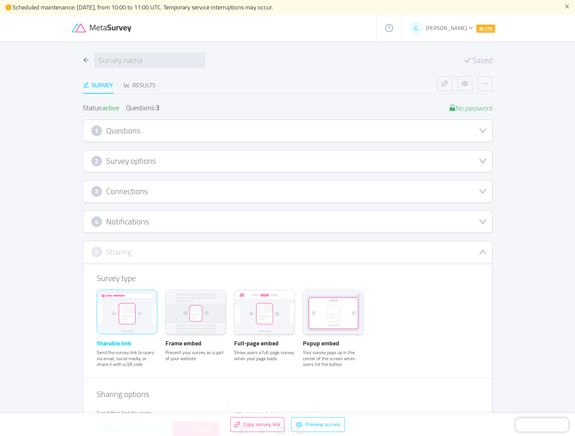
click at [266, 131] on div "1 Questions" at bounding box center [287, 130] width 392 height 11
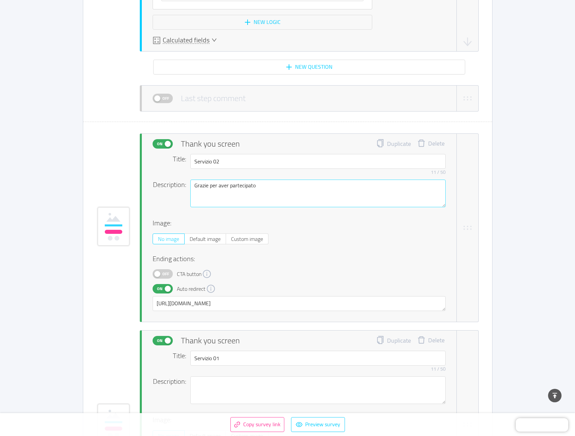
scroll to position [1793, 0]
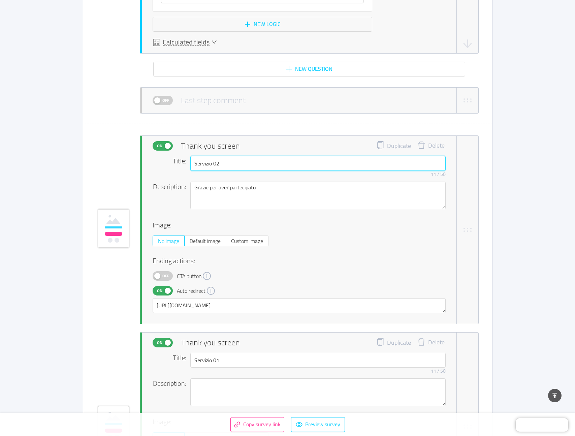
click at [253, 165] on input "Servizio 02" at bounding box center [317, 163] width 255 height 15
type input "Benissimo. Siamo convinti di poterti aiutare."
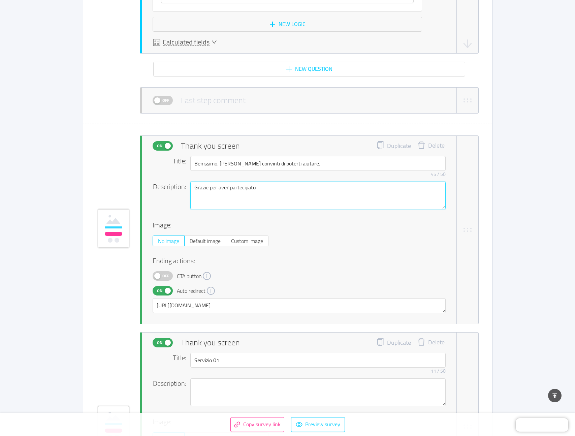
click at [236, 188] on textarea "Grazie per aver partecipato" at bounding box center [317, 195] width 255 height 28
type textarea "I"
type textarea "In"
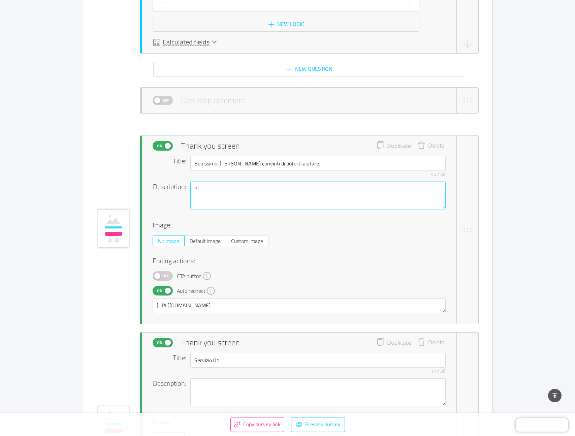
type textarea "In"
type textarea "In b"
type textarea "In bas"
type textarea "In base"
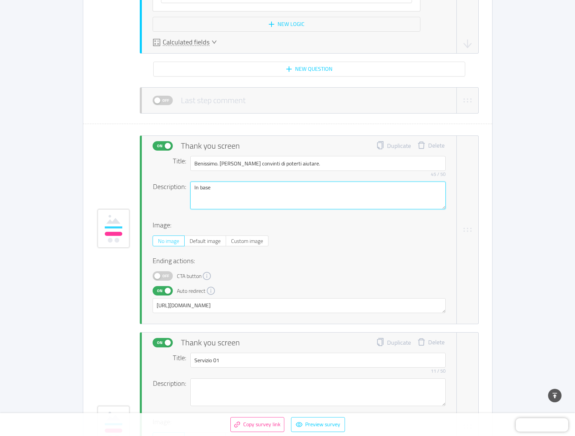
type textarea "In base a"
type textarea "In base a q"
type textarea "In base a qu"
type textarea "In base a que"
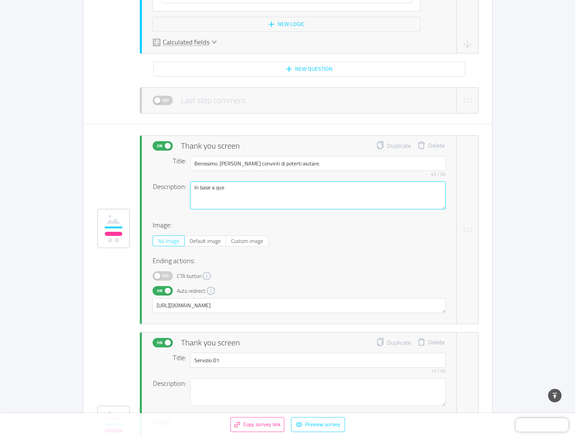
type textarea "In base a quel"
type textarea "In base a quell"
type textarea "In base a quello c"
type textarea "In base a quello che"
type textarea "In base a quello che d"
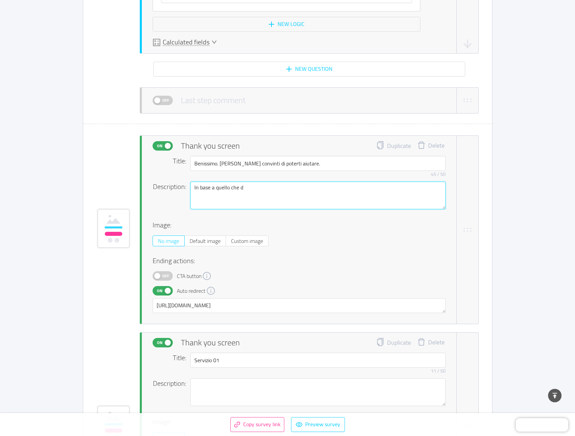
type textarea "In base a quello che di"
type textarea "In base a quello che dic"
type textarea "In base a quello che dici"
type textarea "In base a quello che dici,"
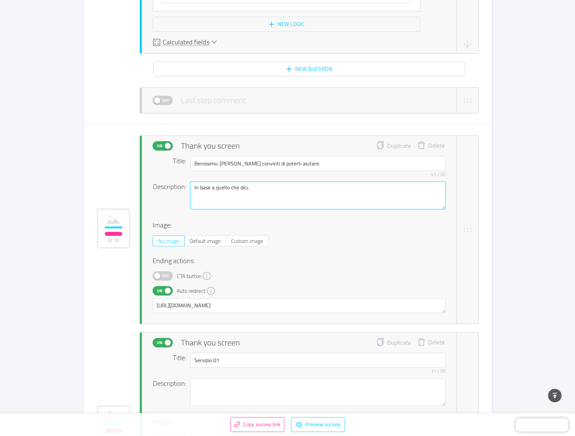
type textarea "In base a quello che dici, c"
type textarea "In base a quello che dici, cr"
type textarea "In base a quello che dici, cre"
type textarea "In base a quello che dici, cred"
type textarea "In base a quello che dici, credi"
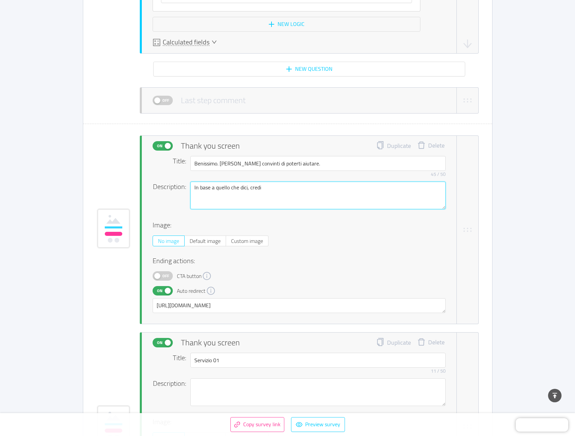
type textarea "In base a quello che dici, credia"
type textarea "In base a quello che dici, crediam"
type textarea "In base a quello che dici, crediamo"
type textarea "In base a quello che dici, crediamo c"
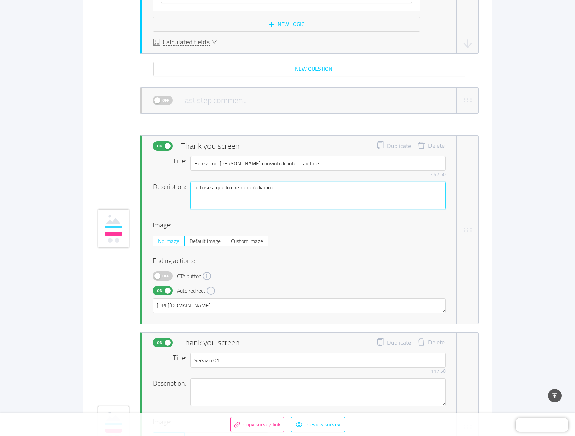
type textarea "In base a quello che dici, crediamo ch"
type textarea "In base a quello che dici, crediamo che"
type textarea "In base a quello che dici, crediamo che la"
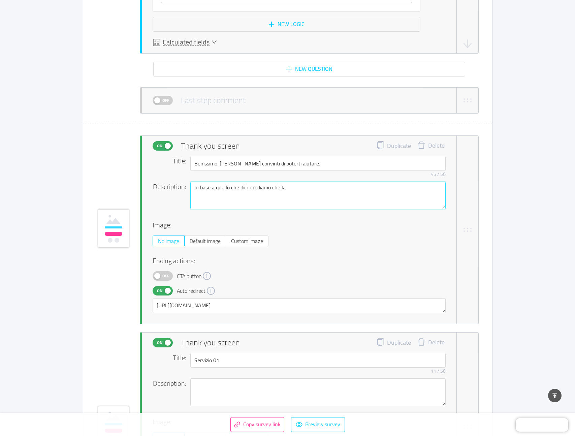
type textarea "In base a quello che dici, crediamo che la c"
type textarea "In base a quello che dici, crediamo che la co"
type textarea "In base a quello che dici, crediamo che la cos"
type textarea "In base a quello che dici, crediamo che la cosa"
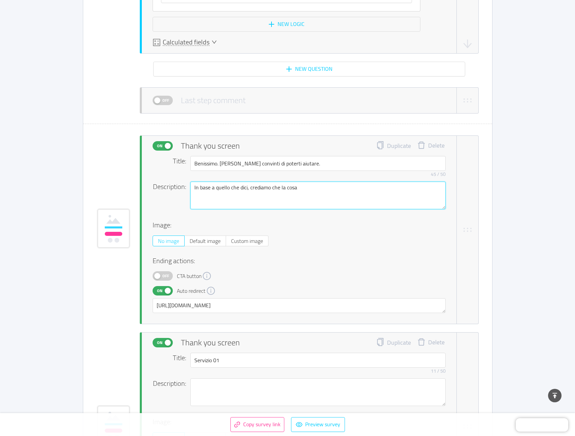
type textarea "In base a quello che dici, crediamo che la cosa m"
drag, startPoint x: 249, startPoint y: 186, endPoint x: 387, endPoint y: 183, distance: 138.7
click at [388, 184] on textarea "In base a quello che dici, crediamo che la cosa migliore sia questo tipo di ser…" at bounding box center [317, 195] width 255 height 28
click at [163, 277] on span "Off" at bounding box center [165, 275] width 9 height 9
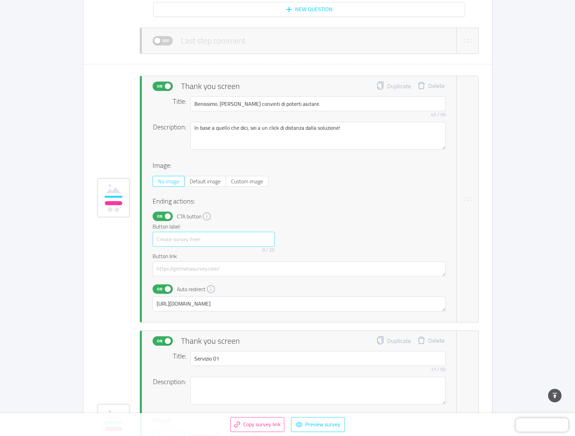
scroll to position [1854, 0]
click at [175, 238] on input "text" at bounding box center [213, 237] width 122 height 15
click at [165, 288] on button "On" at bounding box center [162, 287] width 20 height 9
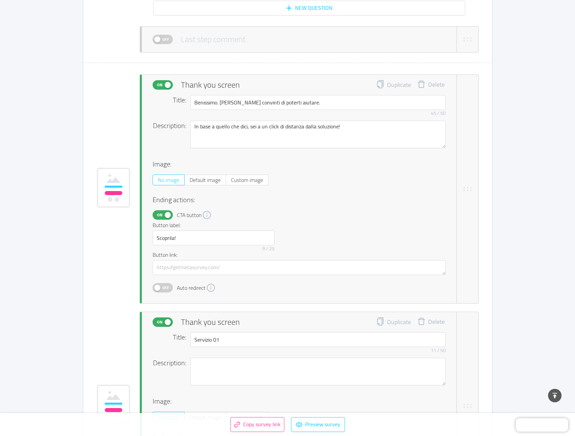
click at [165, 288] on span "Off" at bounding box center [165, 287] width 9 height 9
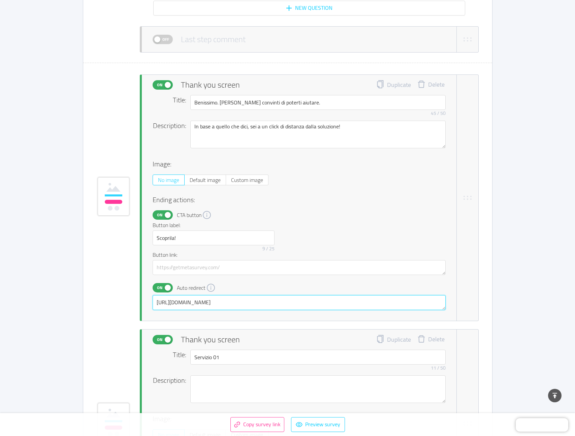
click at [181, 302] on textarea "https://giovannir123.sg-host.com/services-2/" at bounding box center [298, 302] width 293 height 15
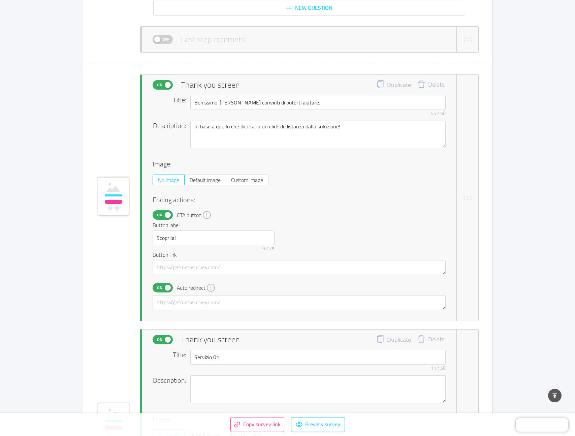
click at [168, 289] on button "On" at bounding box center [162, 287] width 20 height 9
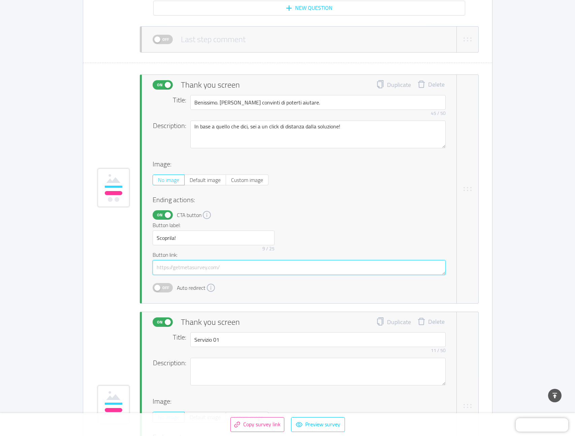
click at [175, 267] on textarea at bounding box center [298, 267] width 293 height 15
paste textarea "https://giovannir123.sg-host.com/services-2/"
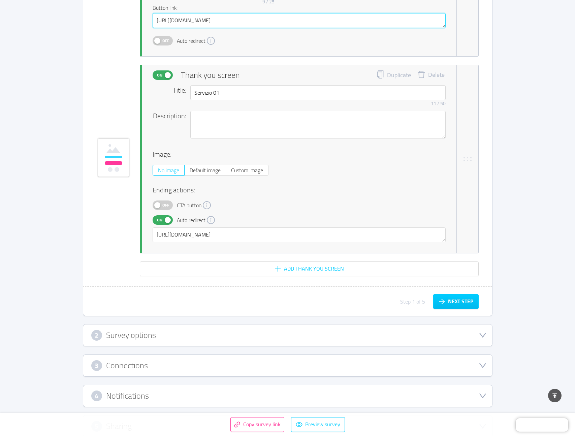
scroll to position [2135, 0]
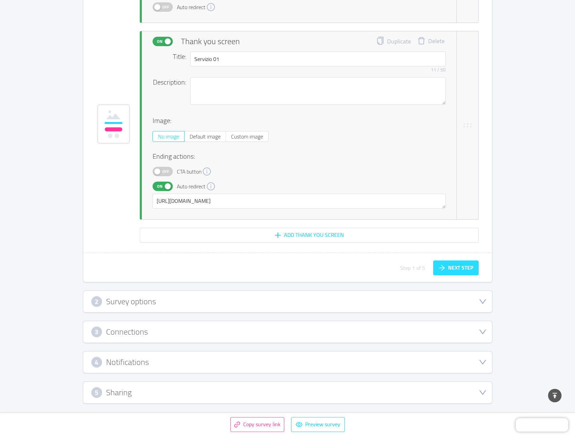
click at [446, 267] on button "Next step" at bounding box center [455, 267] width 45 height 15
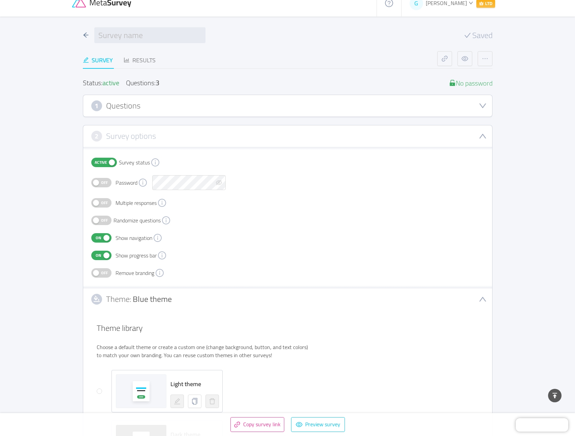
scroll to position [0, 0]
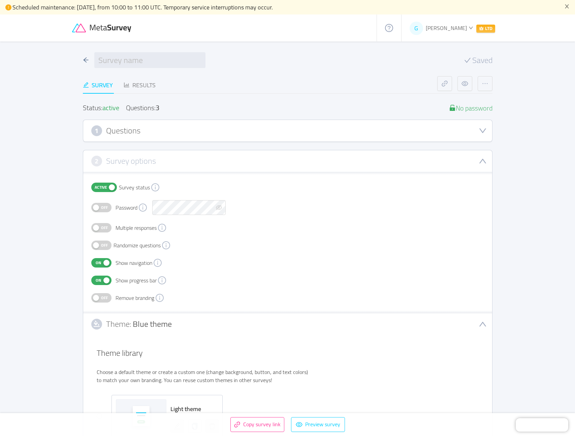
click at [104, 230] on span "Off" at bounding box center [104, 227] width 9 height 9
click at [107, 185] on button "Active" at bounding box center [104, 186] width 26 height 9
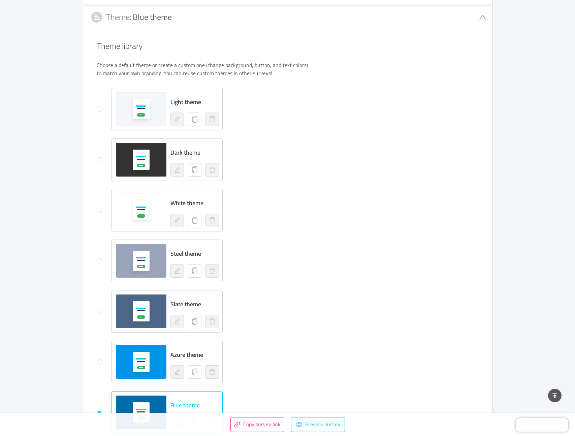
scroll to position [307, 0]
click at [161, 252] on div at bounding box center [141, 260] width 50 height 20
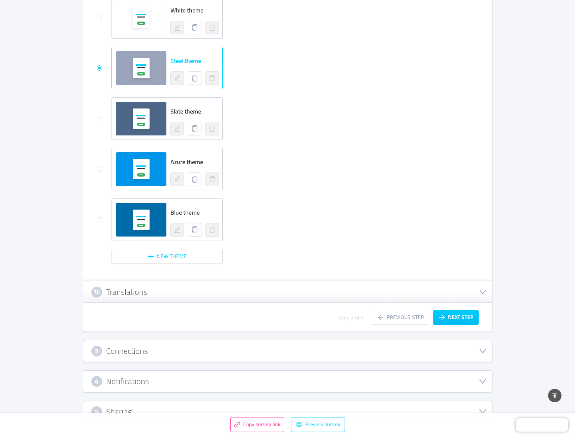
scroll to position [518, 0]
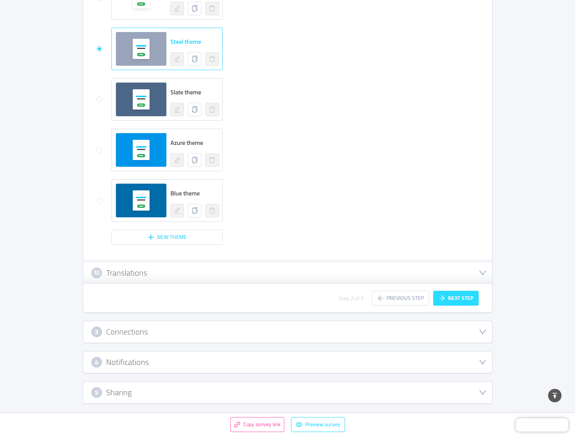
click at [454, 295] on button "Next step" at bounding box center [455, 297] width 45 height 15
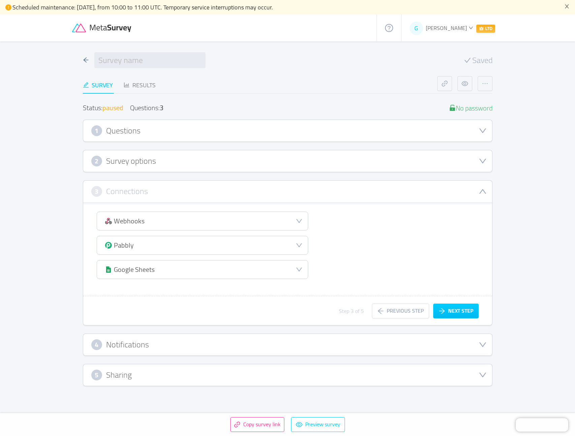
click at [128, 128] on h3 "Questions" at bounding box center [123, 130] width 34 height 7
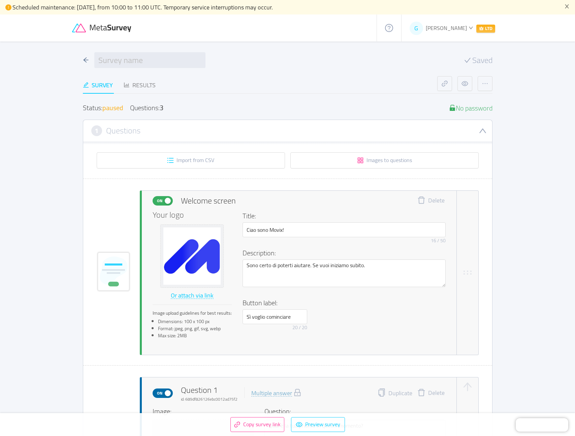
click at [117, 110] on span "paused" at bounding box center [112, 107] width 21 height 12
click at [110, 91] on div "Survey" at bounding box center [98, 85] width 30 height 18
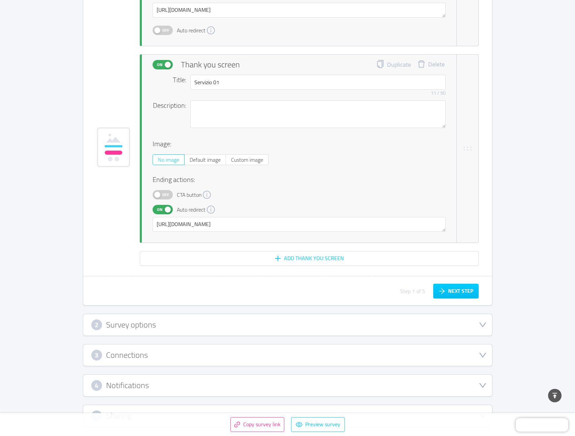
scroll to position [2108, 0]
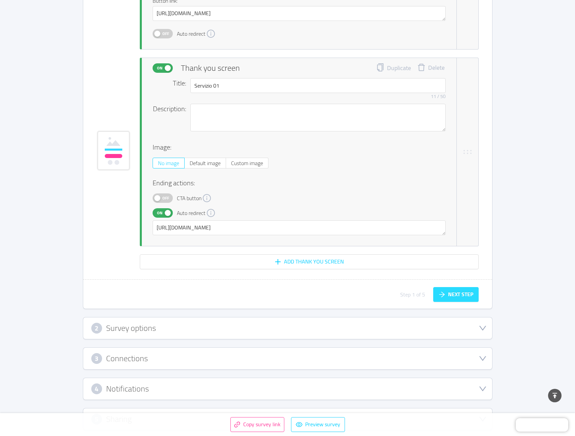
click at [442, 295] on button "Next step" at bounding box center [455, 294] width 45 height 15
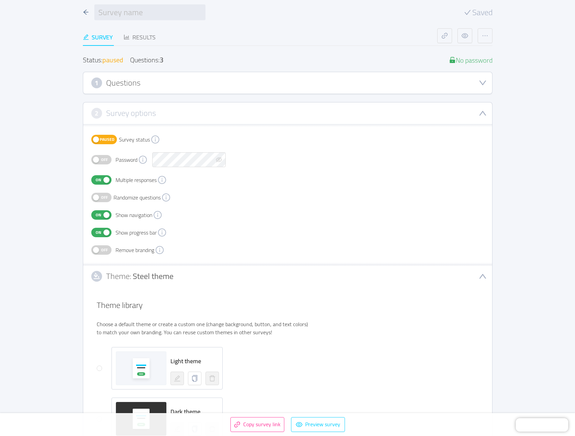
scroll to position [0, 0]
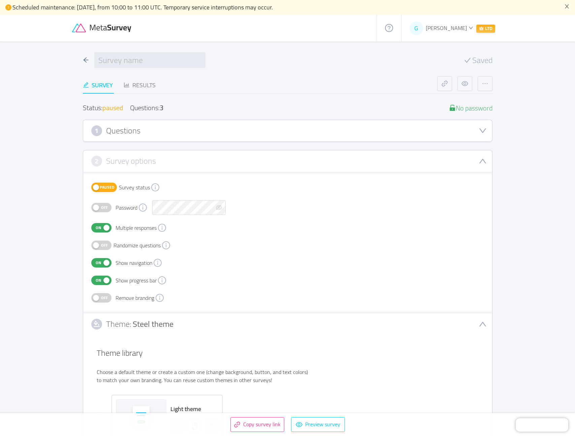
click at [106, 188] on span "Paused" at bounding box center [107, 187] width 15 height 9
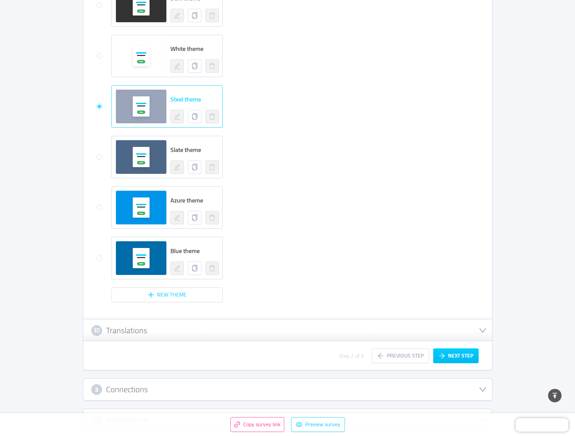
scroll to position [518, 0]
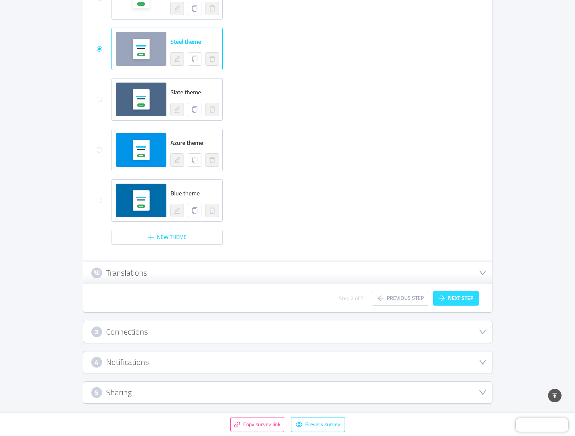
click at [457, 291] on button "Next step" at bounding box center [455, 297] width 45 height 15
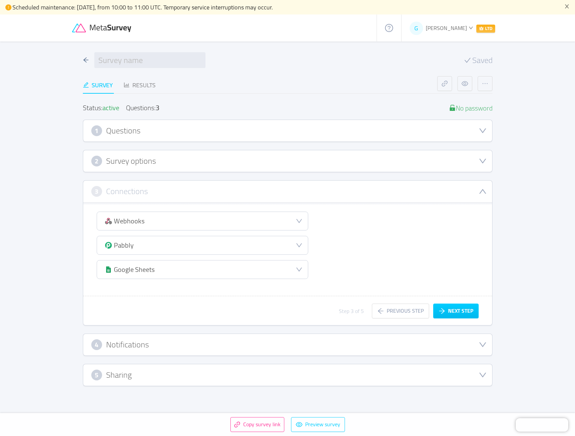
click at [488, 32] on span "LTD" at bounding box center [485, 29] width 19 height 8
click at [507, 33] on header "G Giovanni Ronci LTD" at bounding box center [287, 27] width 575 height 27
click at [479, 29] on icon "icon: crown" at bounding box center [481, 28] width 4 height 4
click at [448, 71] on link "Settings" at bounding box center [443, 74] width 55 height 11
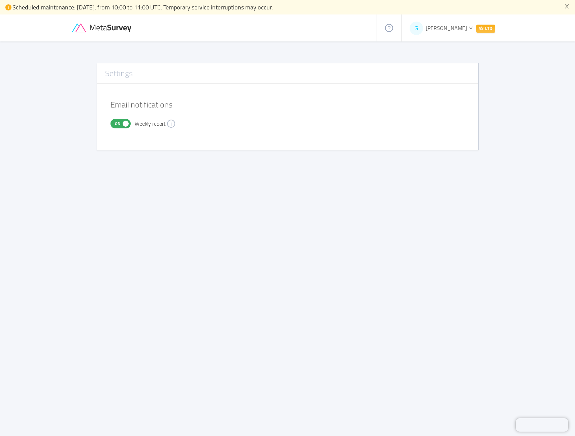
click at [115, 29] on icon at bounding box center [102, 28] width 61 height 9
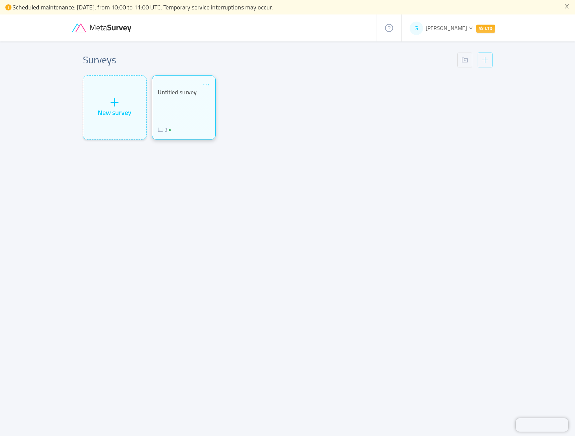
click at [208, 85] on icon "icon: ellipsis" at bounding box center [205, 84] width 7 height 7
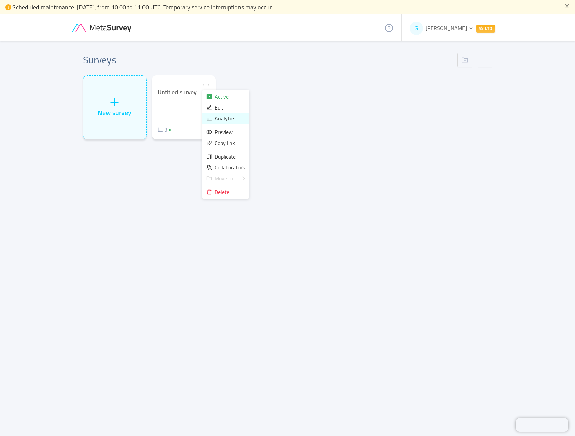
click at [220, 117] on span "Analytics" at bounding box center [224, 118] width 21 height 10
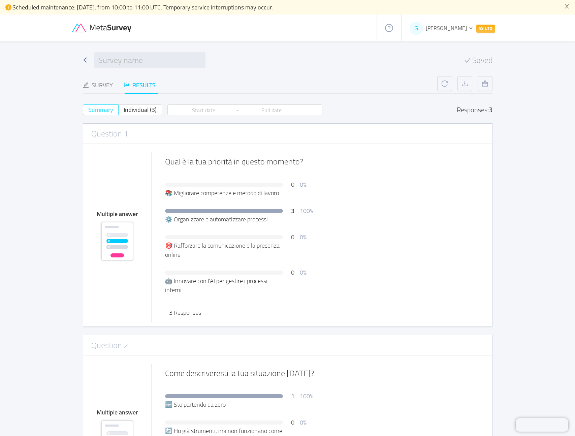
click at [103, 112] on span "Summary" at bounding box center [100, 109] width 25 height 11
click at [88, 112] on input "Summary" at bounding box center [88, 112] width 0 height 0
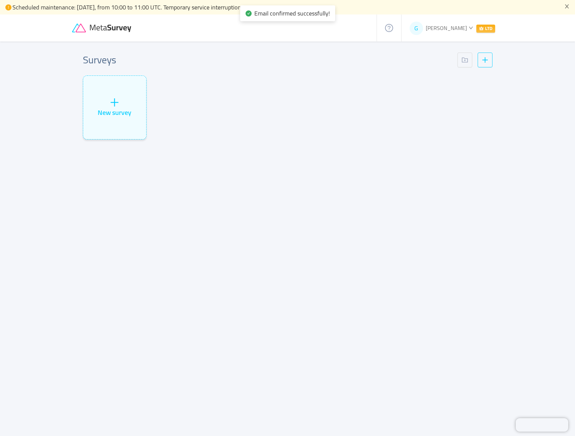
click at [111, 29] on icon at bounding box center [111, 28] width 42 height 7
click at [113, 29] on icon at bounding box center [111, 28] width 42 height 7
click at [112, 105] on icon "icon: plus" at bounding box center [114, 102] width 10 height 10
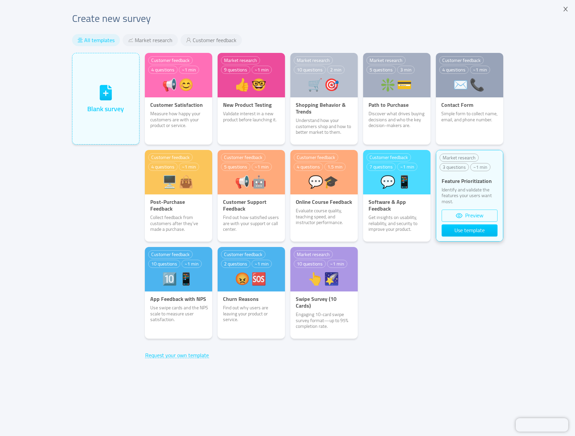
click at [469, 213] on button "Preview" at bounding box center [469, 215] width 56 height 12
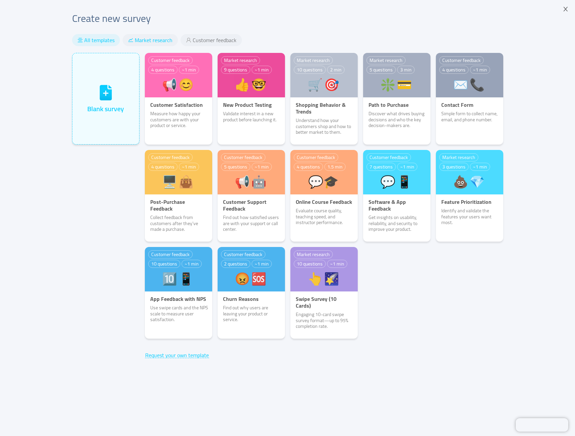
click at [140, 41] on span "Market research" at bounding box center [154, 40] width 38 height 7
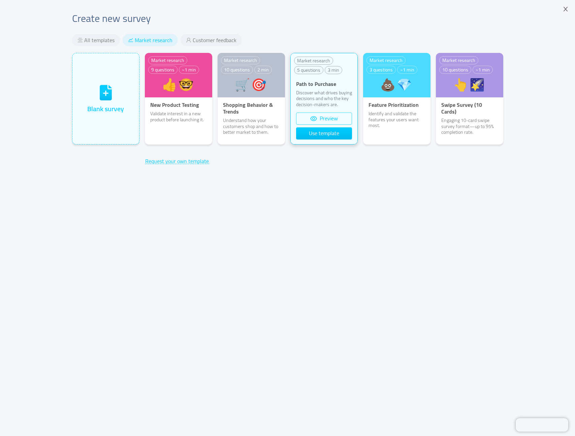
click at [326, 118] on button "Preview" at bounding box center [324, 118] width 56 height 12
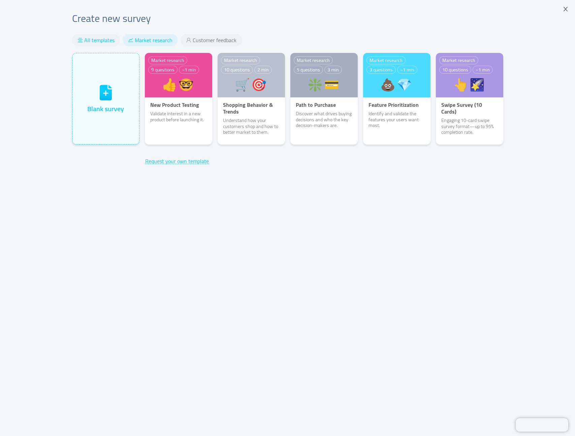
click at [102, 37] on span "All templates" at bounding box center [99, 40] width 30 height 7
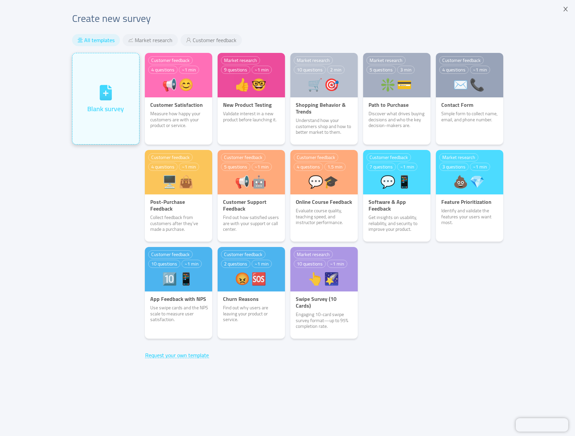
click at [103, 87] on icon at bounding box center [106, 92] width 12 height 15
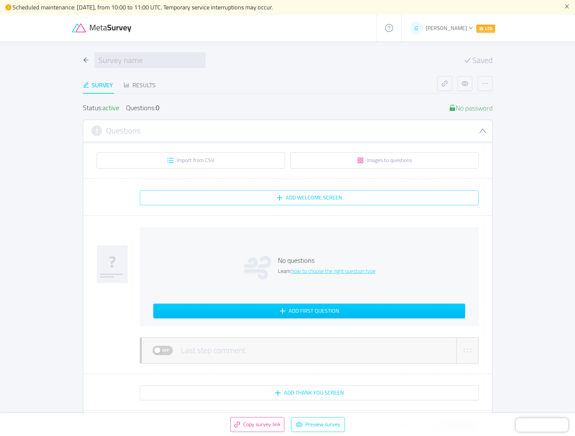
click at [291, 196] on button "Add Welcome screen" at bounding box center [309, 197] width 339 height 15
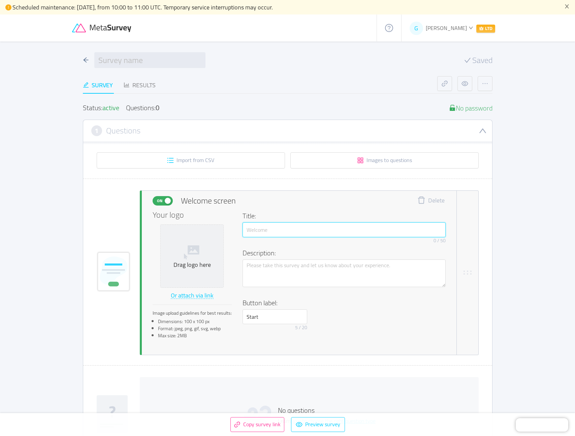
click at [260, 233] on input "text" at bounding box center [343, 229] width 203 height 15
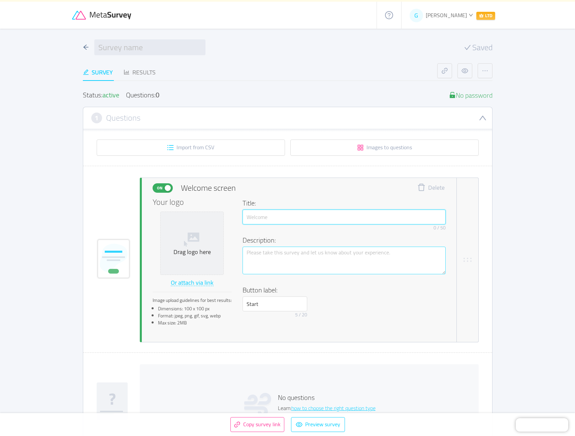
scroll to position [13, 0]
click at [393, 149] on button "Images to questions" at bounding box center [384, 147] width 188 height 16
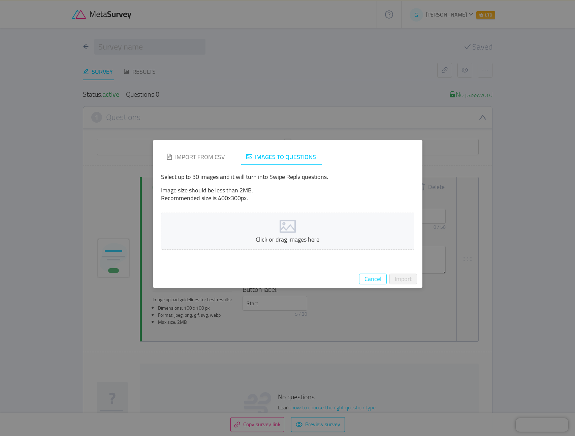
click at [369, 279] on button "Cancel" at bounding box center [373, 278] width 28 height 11
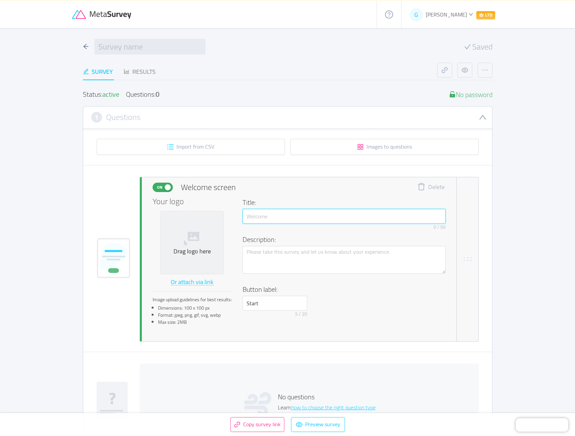
click at [247, 213] on input "text" at bounding box center [343, 216] width 203 height 15
type input "c"
type input "Ciao sono Movix!"
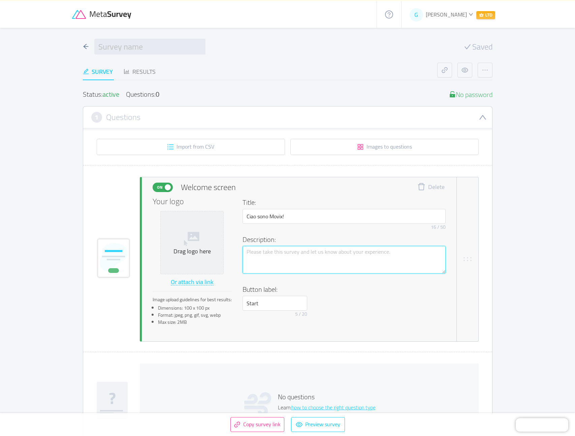
click at [263, 252] on textarea at bounding box center [343, 260] width 203 height 28
type textarea "S"
type textarea "So"
type textarea "Son"
type textarea "Sono"
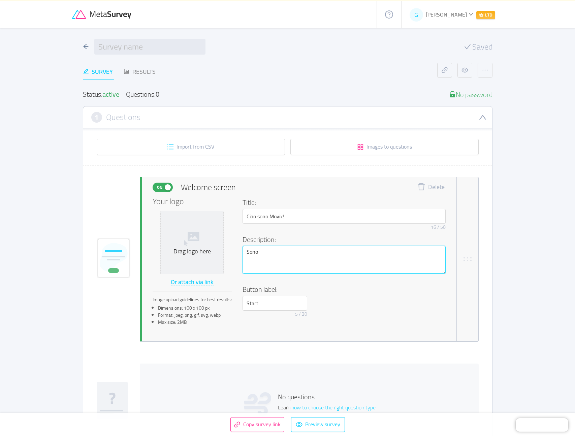
type textarea "Sono"
type textarea "Sono c"
type textarea "Sono ce"
type textarea "Sono cer"
type textarea "Sono cert"
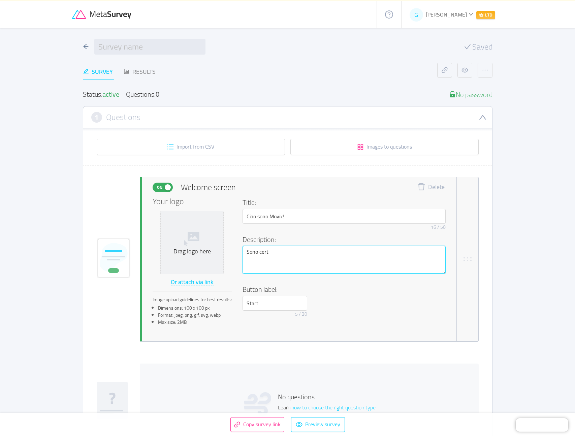
type textarea "Sono certo"
type textarea "Sono certo d"
type textarea "Sono certo di"
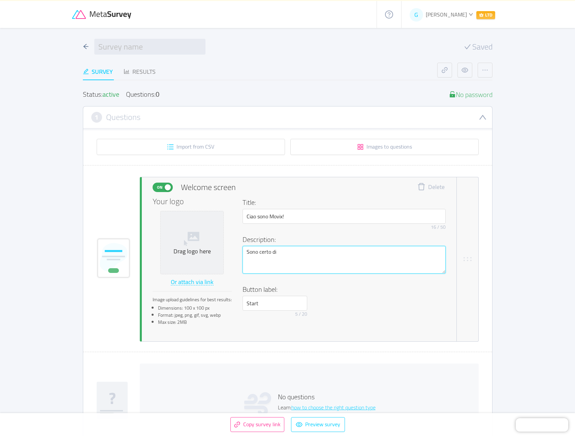
type textarea "Sono certo di p"
type textarea "Sono certo di po"
type textarea "Sono certo di pot"
type textarea "Sono certo di pote"
type textarea "Sono certo di poter"
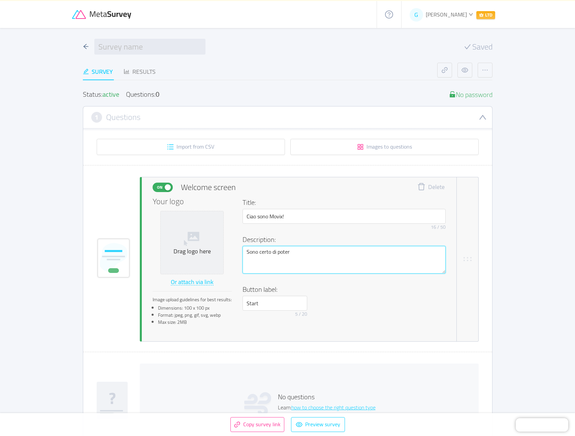
type textarea "Sono certo di potert"
type textarea "Sono certo di poterti"
type textarea "Sono certo di poterti a"
type textarea "Sono certo di poterti ai"
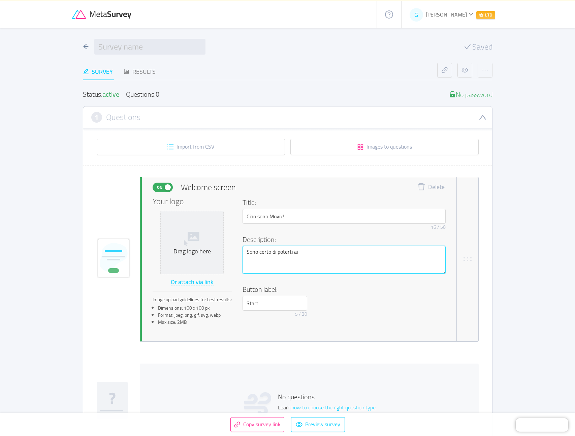
type textarea "Sono certo di poterti aiu"
type textarea "Sono certo di poterti aiut"
type textarea "Sono certo di poterti aiuta"
type textarea "Sono certo di poterti aiutar"
type textarea "Sono certo di poterti aiutare"
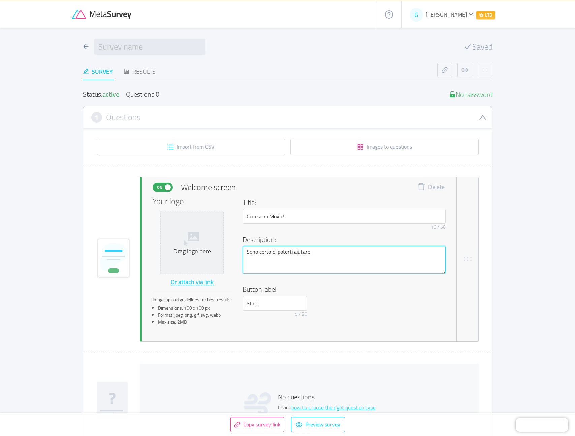
type textarea "Sono certo di poterti aiutare."
type textarea "Sono certo di poterti aiutare. S"
type textarea "Sono certo di poterti aiutare. Se"
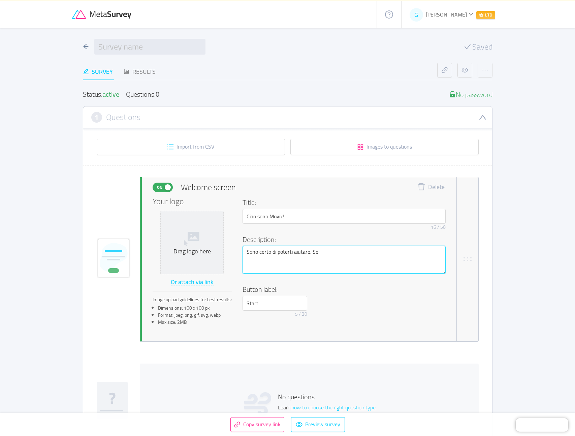
type textarea "Sono certo di poterti aiutare. Se v"
type textarea "Sono certo di poterti aiutare. Se vu"
type textarea "Sono certo di poterti aiutare. Se vuo"
type textarea "Sono certo di poterti aiutare. Se vuoi"
type textarea "Sono certo di poterti aiutare. Se vuoi i"
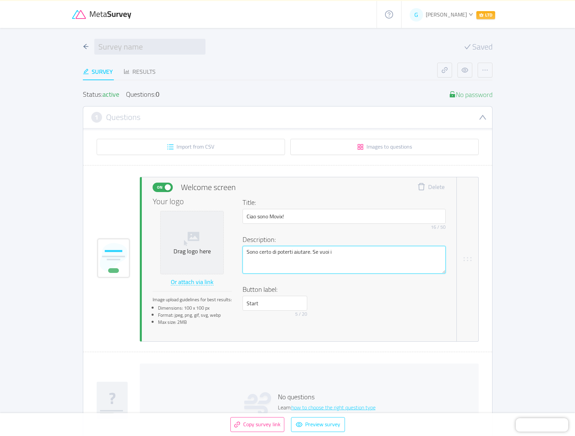
type textarea "Sono certo di poterti aiutare. Se vuoi in"
type textarea "Sono certo di poterti aiutare. Se vuoi ini"
type textarea "Sono certo di poterti aiutare. Se vuoi iniz"
type textarea "Sono certo di poterti aiutare. Se vuoi inizi"
type textarea "Sono certo di poterti aiutare. Se vuoi inizia"
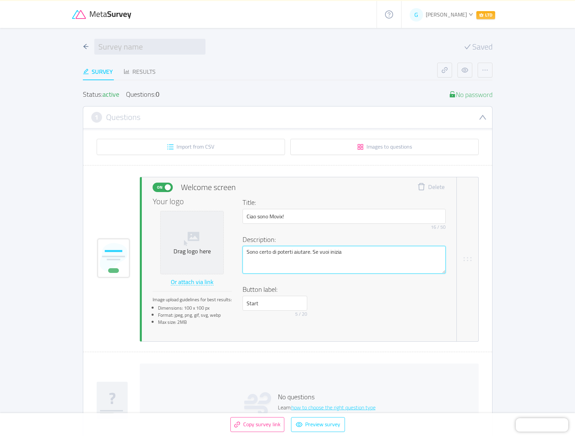
type textarea "Sono certo di poterti aiutare. Se vuoi iniziam"
type textarea "Sono certo di poterti aiutare. Se vuoi iniziamo"
type textarea "Sono certo di poterti aiutare. Se vuoi iniziamo s"
type textarea "Sono certo di poterti aiutare. Se vuoi iniziamo su"
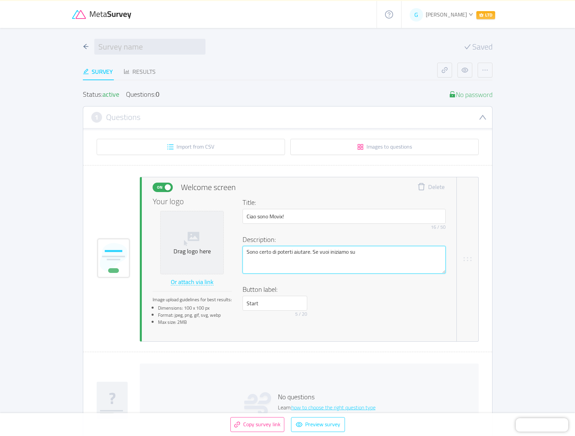
type textarea "Sono certo di poterti aiutare. Se vuoi iniziamo sub"
type textarea "Sono certo di poterti aiutare. Se vuoi iniziamo subi"
type textarea "Sono certo di poterti aiutare. Se vuoi iniziamo subit"
type textarea "Sono certo di poterti aiutare. Se vuoi iniziamo subito"
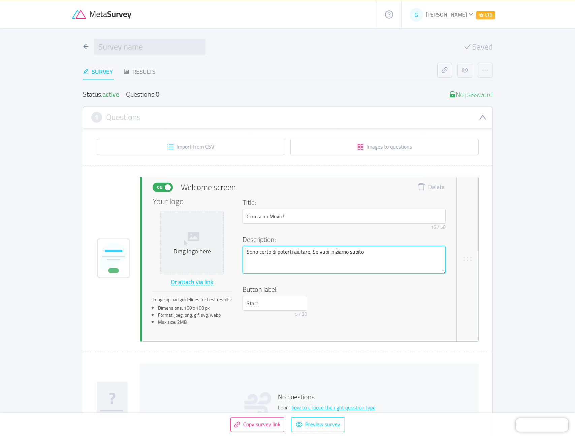
click at [369, 258] on textarea "Sono certo di poterti aiutare. Se vuoi iniziamo subito" at bounding box center [343, 260] width 203 height 28
type textarea "Sono certo di poterti aiutare. Se vuoi iniziamo subito"
type textarea "Sono certo di poterti aiutare. Se vuoi iniziamo subito."
click at [289, 300] on input "Start" at bounding box center [274, 303] width 65 height 15
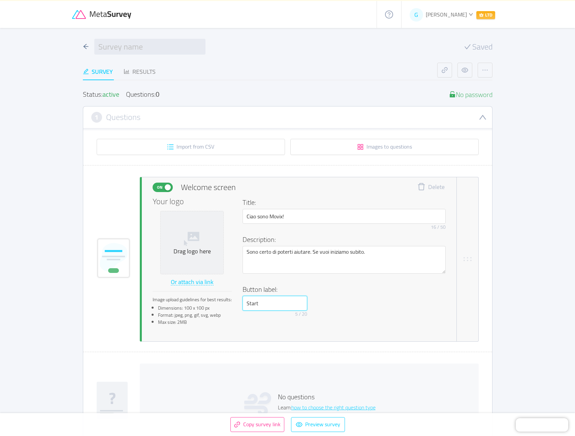
click at [289, 300] on input "Start" at bounding box center [274, 303] width 65 height 15
click at [251, 303] on input "Si voglio cominciare" at bounding box center [274, 303] width 65 height 15
type input "Sì voglio cominciare"
click at [202, 232] on div "Drag logo here" at bounding box center [191, 243] width 57 height 26
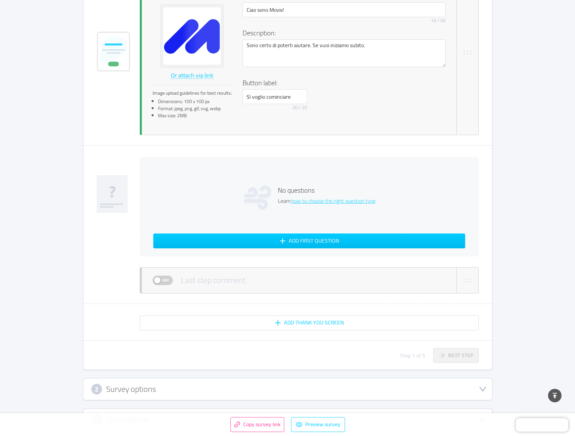
scroll to position [214, 0]
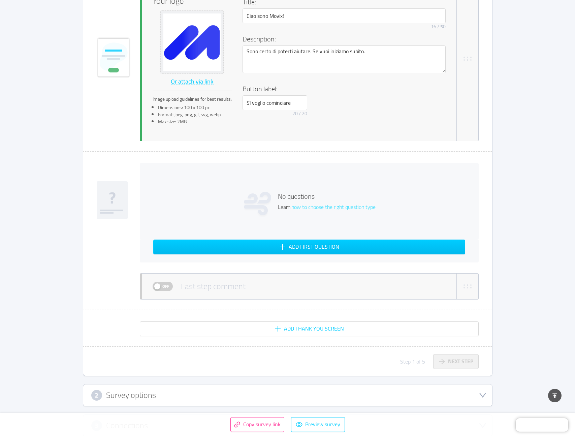
click at [326, 207] on link "how to choose the right question type" at bounding box center [333, 207] width 84 height 10
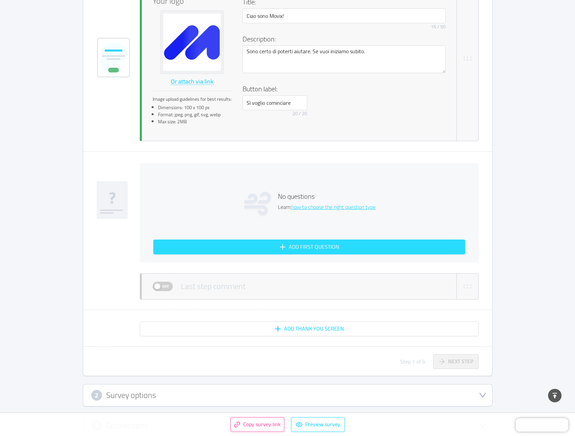
click at [320, 246] on button "Add first question" at bounding box center [309, 246] width 312 height 15
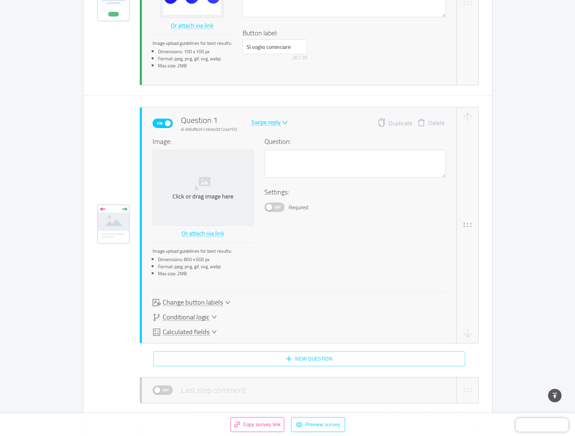
scroll to position [277, 0]
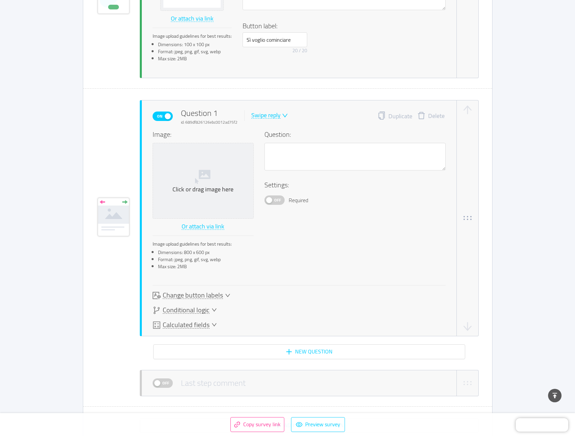
click at [283, 116] on icon "icon: down" at bounding box center [284, 114] width 5 height 3
click at [282, 146] on li "Multiple answer" at bounding box center [274, 148] width 49 height 11
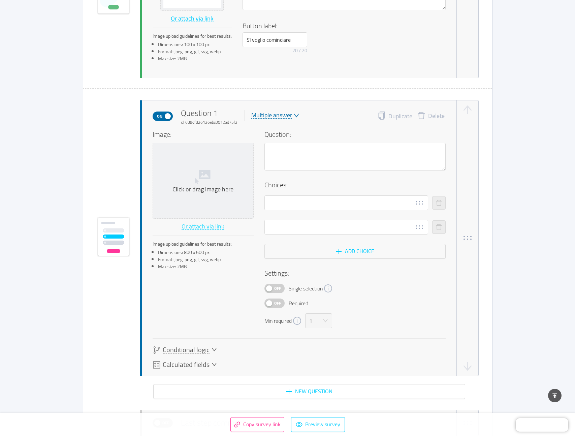
click at [215, 223] on button "Or attach via link" at bounding box center [202, 226] width 43 height 11
click at [292, 276] on button "Cancel" at bounding box center [286, 275] width 26 height 15
click at [291, 157] on textarea at bounding box center [354, 157] width 181 height 28
type textarea "Q"
type textarea "Qu"
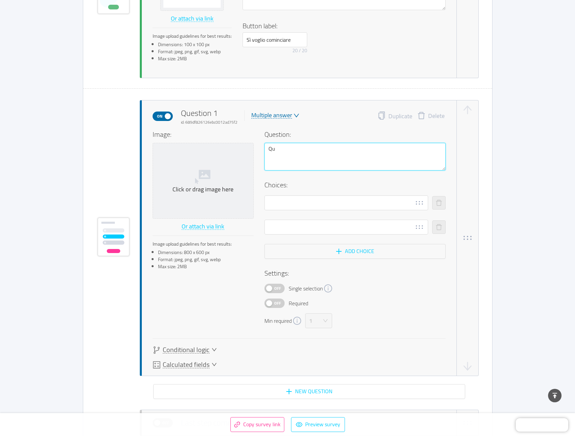
type textarea "Qua"
type textarea "Qual"
type textarea "Qual è"
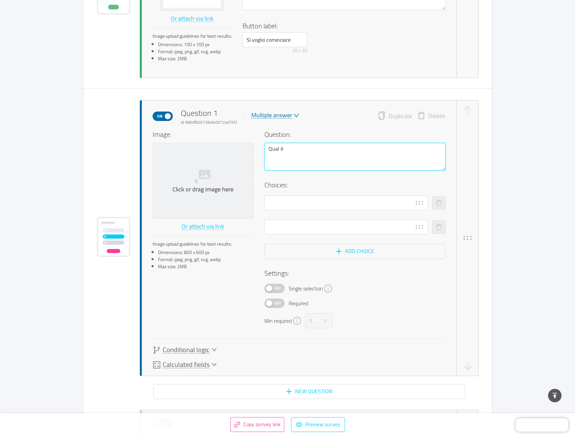
type textarea "Qual è l"
type textarea "Qual è la"
type textarea "Qual è la t"
type textarea "Qual è la tu"
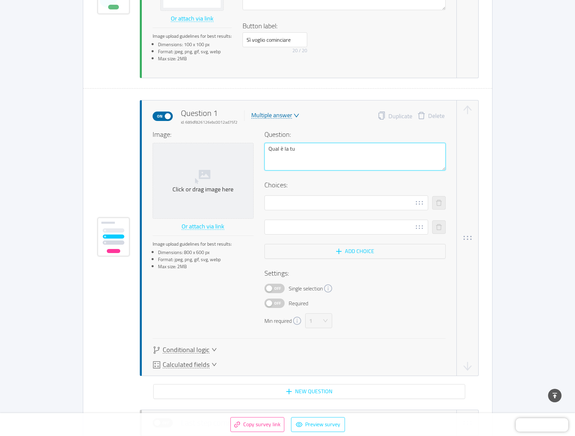
type textarea "Qual è la tua"
type textarea "Qual è la tua p"
type textarea "Qual è la tua pr"
type textarea "Qual è la tua pri"
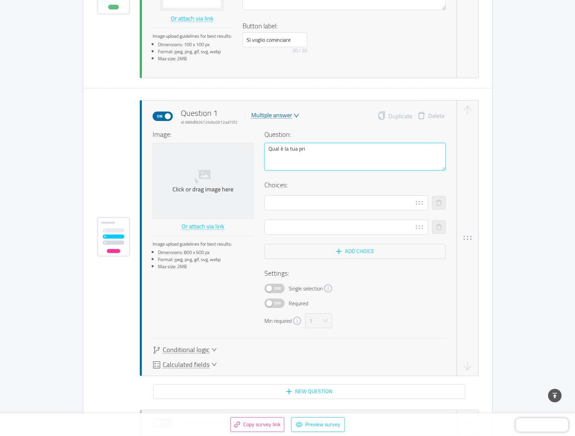
type textarea "Qual è la tua prio"
type textarea "Qual è la tua prior"
type textarea "Qual è la tua priori"
type textarea "Qual è la tua priorit"
type textarea "Qual è la tua priorità"
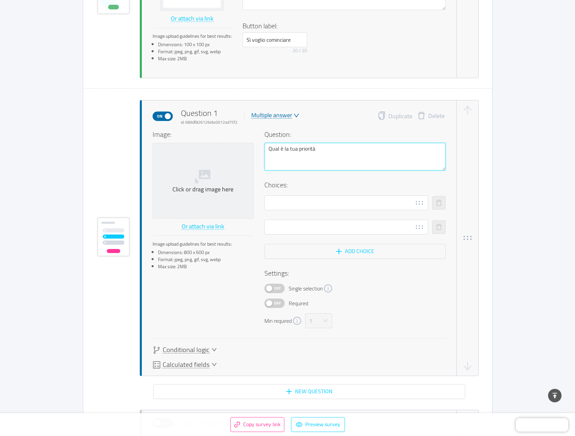
type textarea "Qual è la tua priorità"
type textarea "Qual è la tua priorità i"
type textarea "Qual è la tua priorità in"
type textarea "Qual è la tua priorità in u"
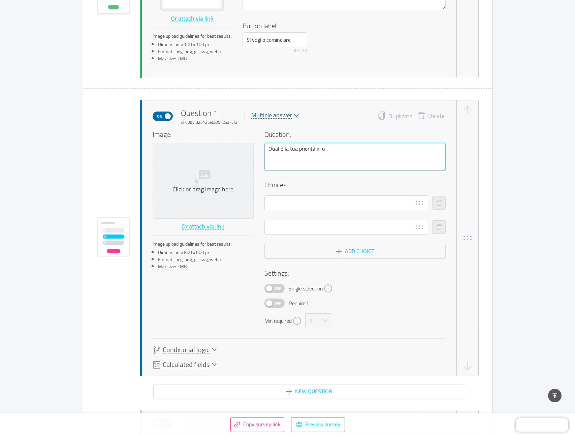
type textarea "Qual è la tua priorità in [GEOGRAPHIC_DATA]"
type textarea "Qual è la tua priorità in u"
type textarea "Qual è la tua priorità in"
type textarea "Qual è la tua priorità in q"
type textarea "Qual è la tua priorità in qu"
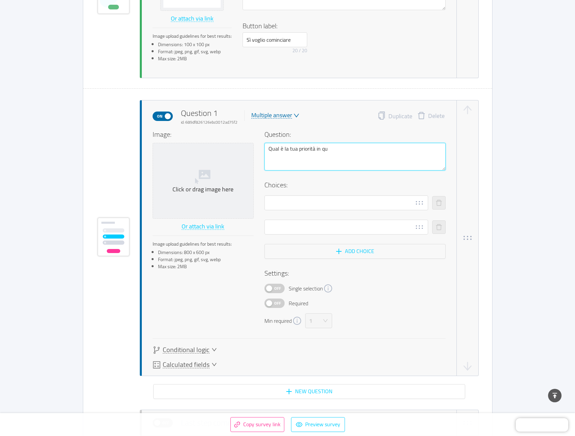
type textarea "Qual è la tua priorità in que"
type textarea "Qual è la tua priorità in ques"
type textarea "Qual è la tua priorità in quest"
type textarea "Qual è la tua priorità in questo"
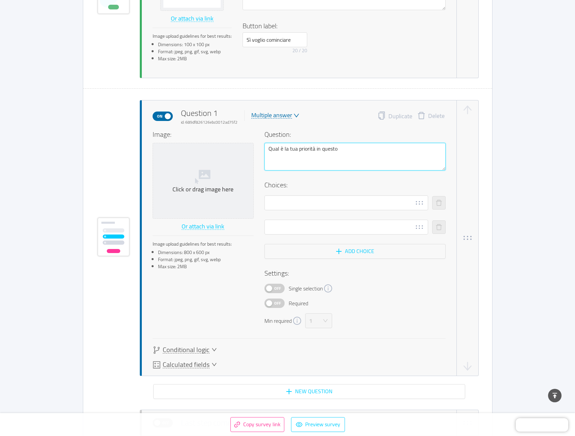
type textarea "Qual è la tua priorità in questo m"
type textarea "Qual è la tua priorità in questo mo"
type textarea "Qual è la tua priorità in questo mom"
type textarea "Qual è la tua priorità in questo mome"
type textarea "Qual è la tua priorità in questo moment"
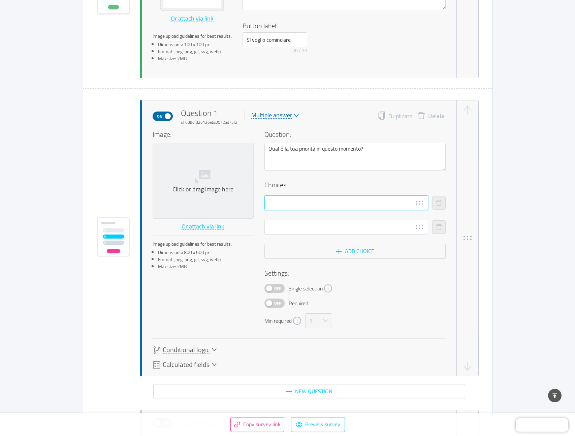
click at [274, 202] on input "text" at bounding box center [346, 202] width 164 height 15
click at [272, 202] on input "Sviluppare competenze e metodo di lavoro" at bounding box center [346, 202] width 164 height 15
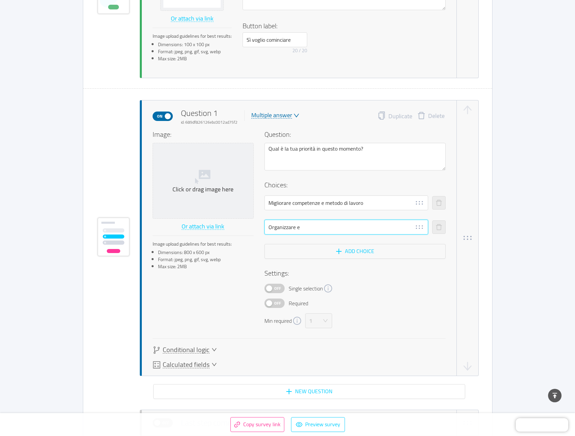
click at [310, 226] on input "Organizzare e" at bounding box center [346, 226] width 164 height 15
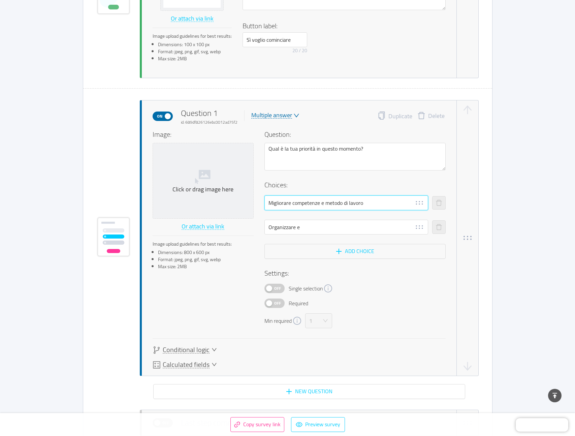
click at [281, 204] on input "Migliorare competenze e metodo di lavoro" at bounding box center [346, 202] width 164 height 15
paste input "📚"
click at [273, 225] on input "Organizzare e" at bounding box center [346, 226] width 164 height 15
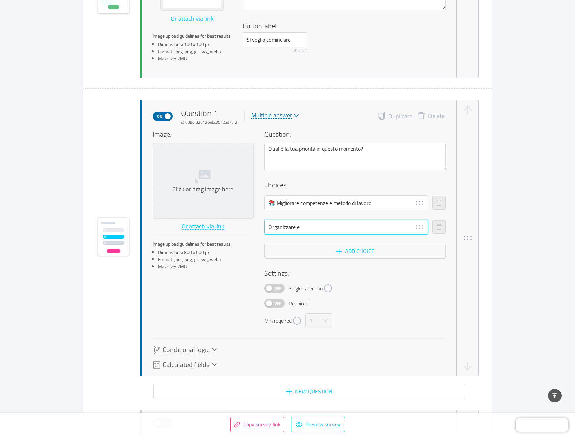
click at [273, 225] on input "Organizzare e" at bounding box center [346, 226] width 164 height 15
paste input "⚙️ Organizzare e automatizzare processi"
click at [336, 253] on button "Add choice" at bounding box center [354, 251] width 181 height 15
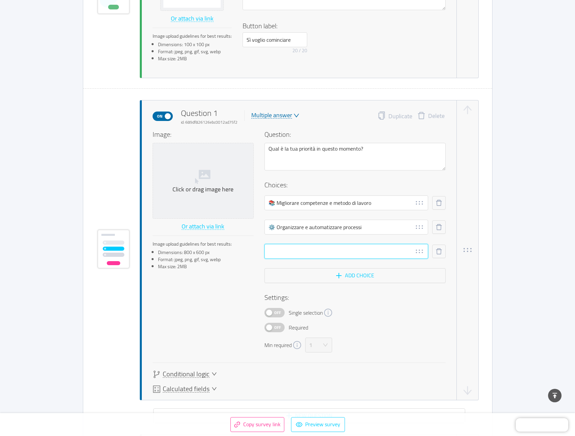
click at [284, 252] on input "text" at bounding box center [346, 251] width 164 height 15
paste input "🎯 Rafforzare la comunicazione e la presenza online"
click at [346, 274] on button "Add choice" at bounding box center [354, 275] width 181 height 15
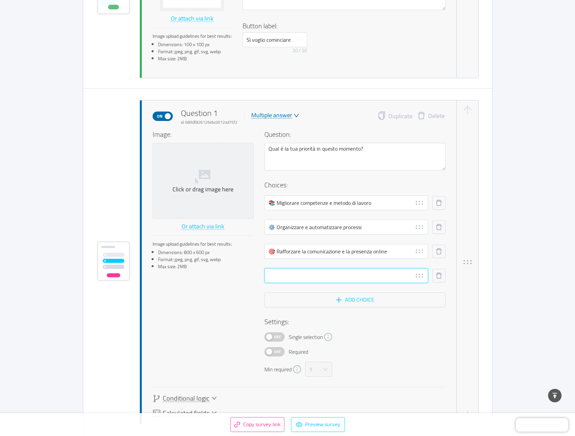
click at [316, 274] on input "text" at bounding box center [346, 275] width 164 height 15
paste input "🤖 Innovare con l’AI per gestire meglio la conoscenza"
drag, startPoint x: 339, startPoint y: 276, endPoint x: 400, endPoint y: 278, distance: 60.6
click at [400, 278] on input "🤖 Innovare con l’AI per gestire meglio la conoscenza" at bounding box center [346, 275] width 164 height 15
click at [271, 338] on button "Off" at bounding box center [274, 336] width 20 height 9
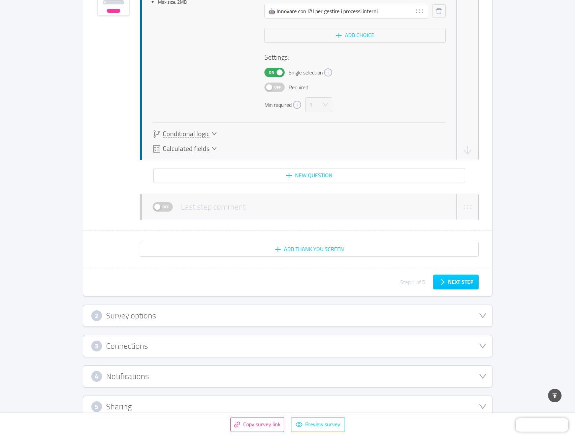
scroll to position [555, 0]
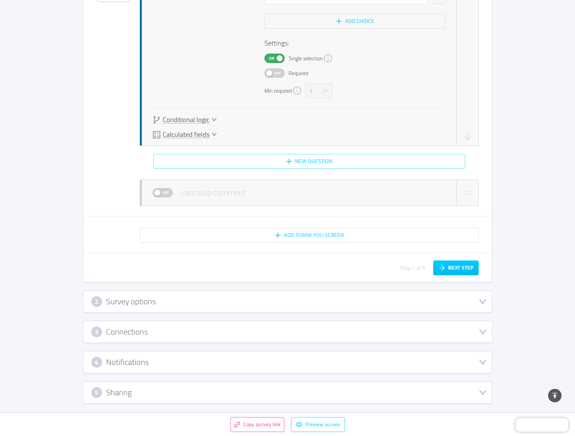
click at [324, 158] on button "New question" at bounding box center [309, 161] width 312 height 15
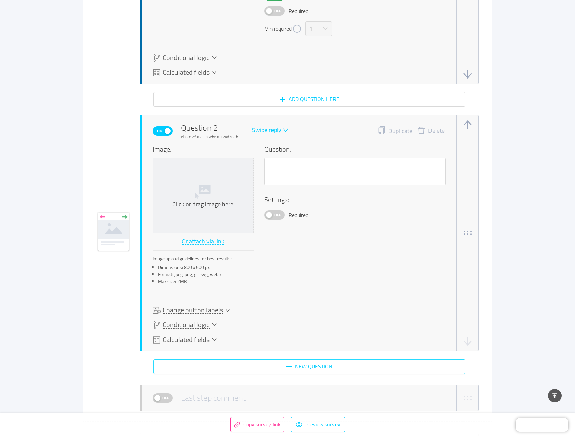
scroll to position [632, 0]
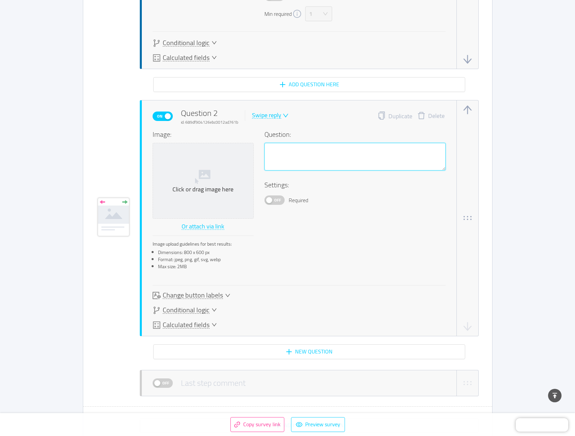
click at [296, 157] on textarea at bounding box center [354, 157] width 181 height 28
click at [267, 116] on div "Swipe reply" at bounding box center [266, 115] width 29 height 6
click at [268, 145] on li "Multiple answer" at bounding box center [274, 148] width 49 height 11
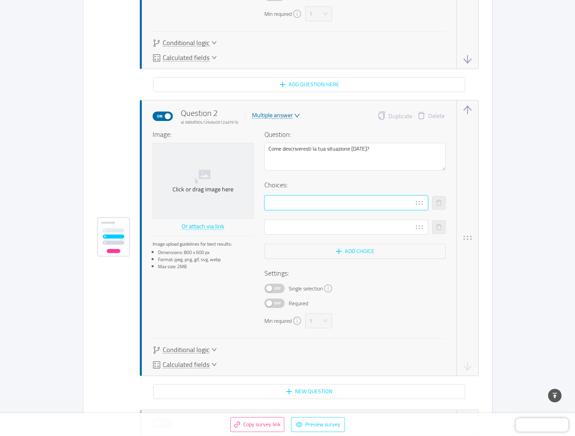
click at [281, 205] on input "text" at bounding box center [346, 202] width 164 height 15
paste input "🆕 Sto partendo da zero"
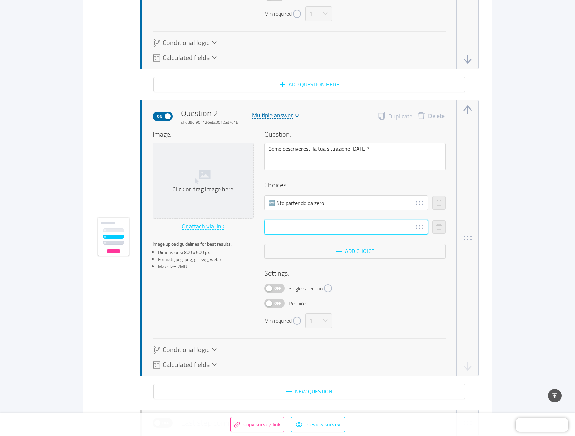
click at [273, 227] on input "text" at bounding box center [346, 226] width 164 height 15
paste input "🔄 Ho già strumenti, ma non funzionano come vorrei"
click at [278, 256] on button "Add choice" at bounding box center [354, 251] width 181 height 15
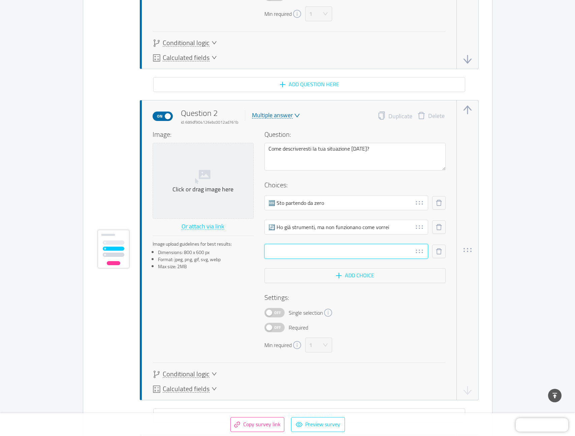
click at [282, 252] on input "text" at bounding box center [346, 251] width 164 height 15
paste input "📈 Ho una base solida e voglio portarla al livello successivo"
click at [276, 313] on span "Off" at bounding box center [277, 312] width 9 height 9
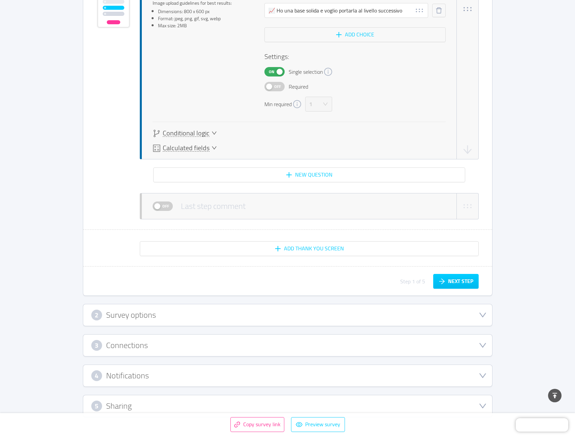
scroll to position [886, 0]
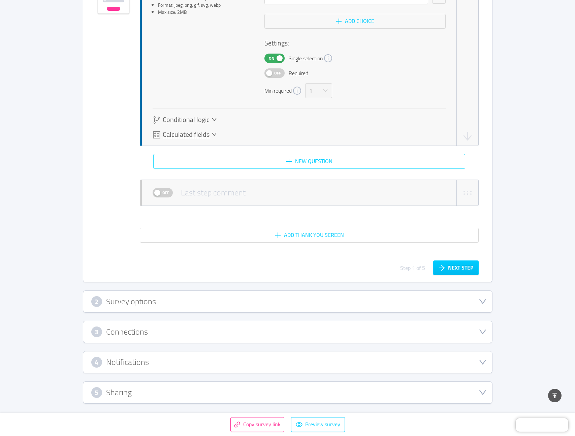
click at [312, 160] on button "New question" at bounding box center [309, 161] width 312 height 15
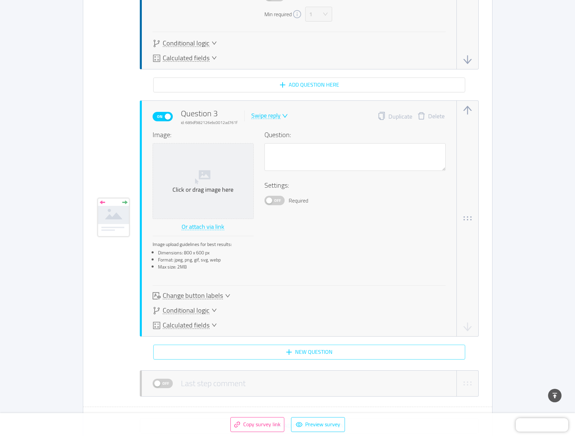
scroll to position [963, 0]
click at [285, 115] on icon "icon: down" at bounding box center [285, 115] width 6 height 6
click at [281, 144] on li "Multiple answer" at bounding box center [274, 148] width 49 height 11
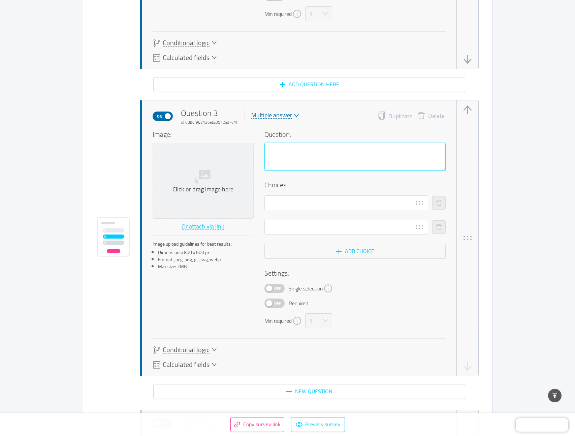
click at [291, 152] on textarea at bounding box center [354, 157] width 181 height 28
paste textarea "Quanto tempo e risorse puoi dedicare nei prossimi 3 mesi?"
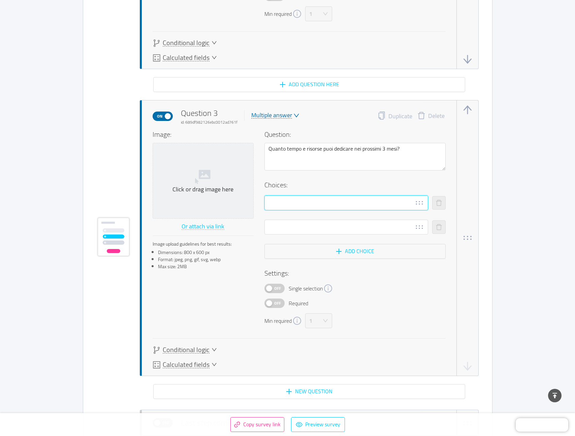
click at [309, 203] on input "text" at bounding box center [346, 202] width 164 height 15
click at [305, 152] on textarea "Quanto tempo e risorse puoi dedicare nei prossimi 3 mesi?" at bounding box center [354, 157] width 181 height 28
click at [306, 149] on textarea "Quanto tempo e risorse puoi dedicare nei prossimi 3 mesi?" at bounding box center [354, 157] width 181 height 28
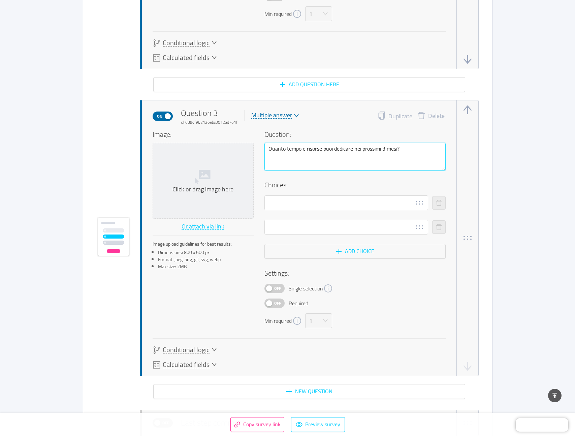
paste textarea "🚀 Voglio risultati rapidi"
click at [305, 149] on textarea "🚀 Voglio risultati rapidi" at bounding box center [354, 157] width 181 height 28
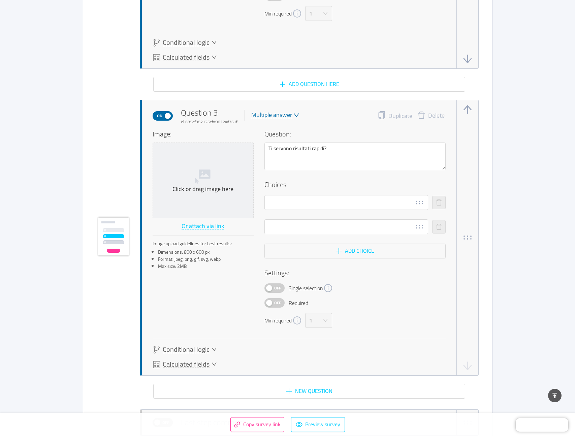
click at [289, 112] on div "Multiple answer" at bounding box center [271, 115] width 41 height 6
click at [280, 128] on li "Swipe reply" at bounding box center [274, 126] width 49 height 11
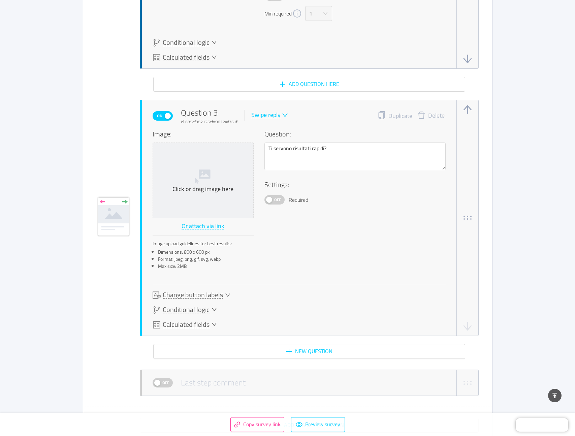
click at [274, 199] on span "Off" at bounding box center [277, 199] width 9 height 9
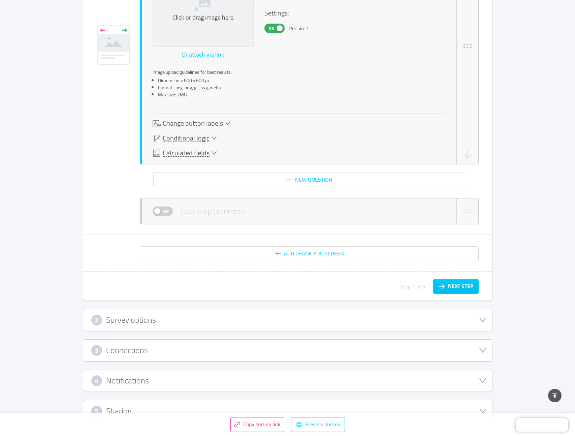
scroll to position [1136, 0]
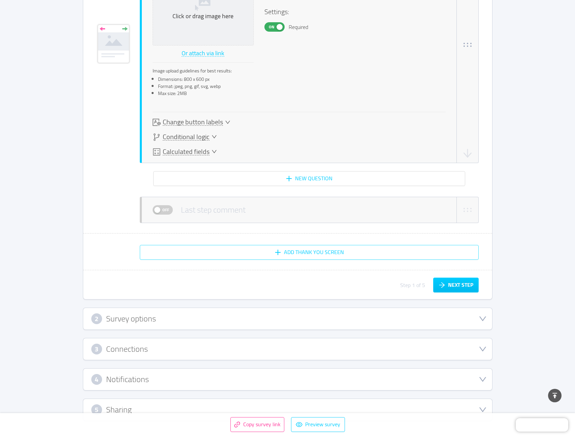
click at [339, 252] on button "Add Thank You screen" at bounding box center [309, 252] width 339 height 15
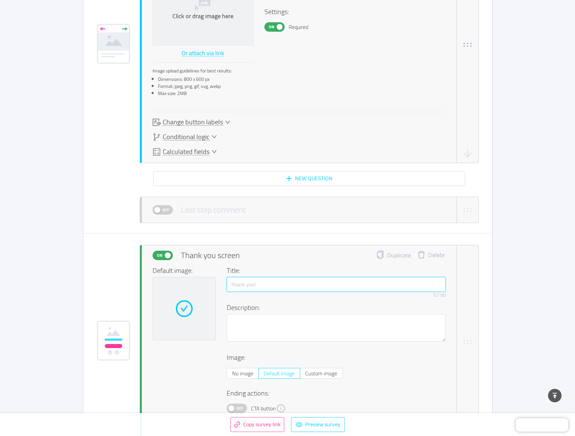
click at [303, 288] on input "text" at bounding box center [336, 284] width 219 height 15
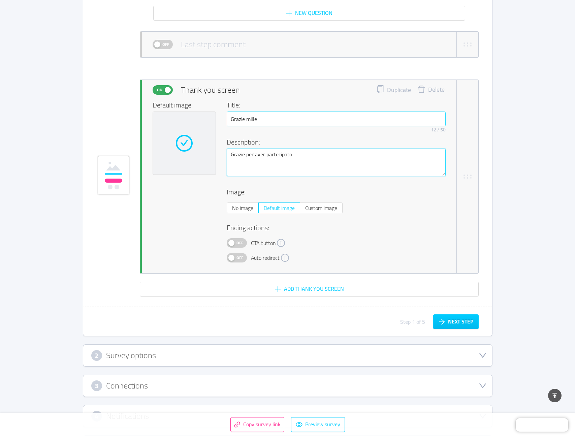
scroll to position [1308, 0]
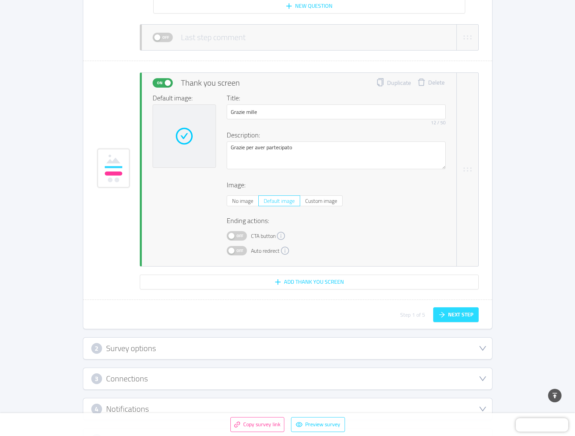
click at [449, 312] on button "Next step" at bounding box center [455, 314] width 45 height 15
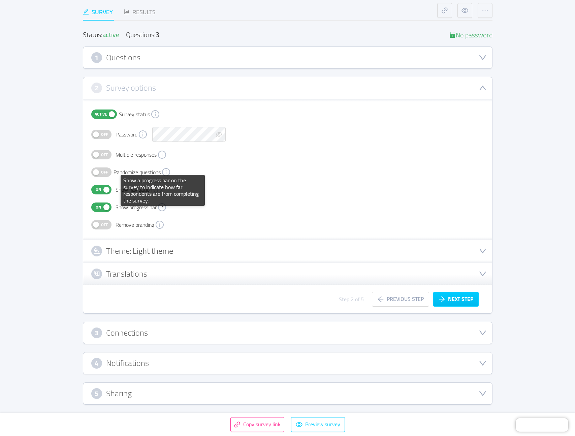
scroll to position [74, 0]
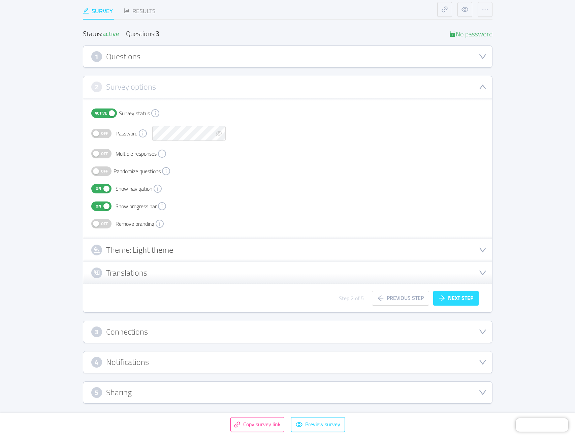
click at [455, 295] on button "Next step" at bounding box center [455, 297] width 45 height 15
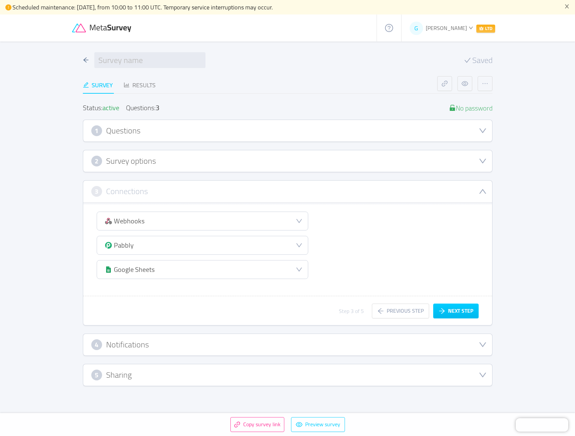
scroll to position [0, 0]
click at [458, 313] on button "Next step" at bounding box center [455, 310] width 45 height 15
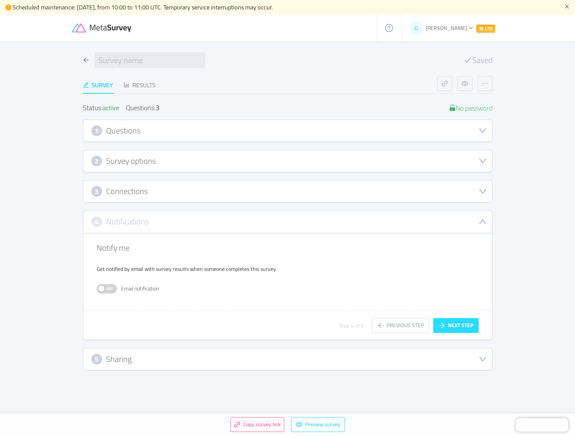
click at [458, 322] on button "Next step" at bounding box center [455, 325] width 45 height 15
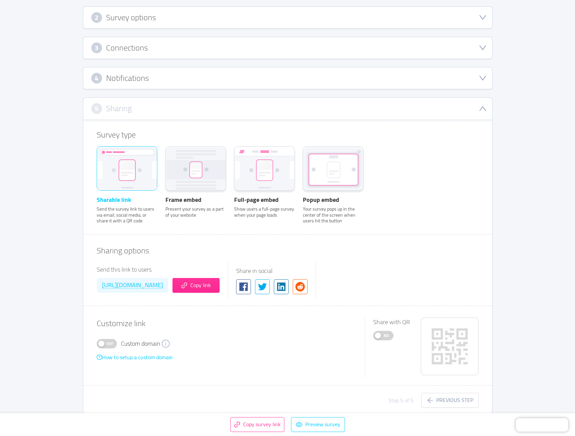
scroll to position [155, 0]
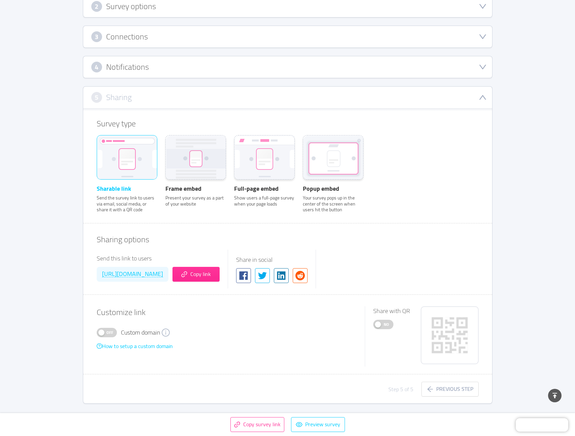
click at [136, 161] on rect at bounding box center [127, 158] width 60 height 45
click at [97, 144] on input "Sharable link Send the survey link to users via email, social media, or share i…" at bounding box center [97, 144] width 0 height 0
click at [141, 167] on rect at bounding box center [127, 158] width 60 height 45
click at [97, 144] on input "Sharable link Send the survey link to users via email, social media, or share i…" at bounding box center [97, 144] width 0 height 0
click at [192, 164] on rect at bounding box center [196, 158] width 12 height 15
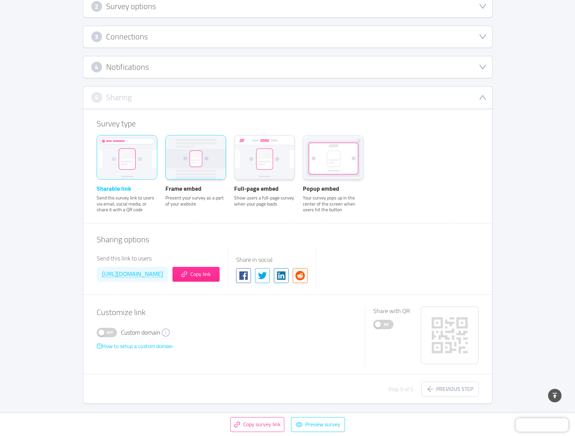
click at [165, 144] on input "Frame embed Present your survey as a part of your website" at bounding box center [165, 144] width 0 height 0
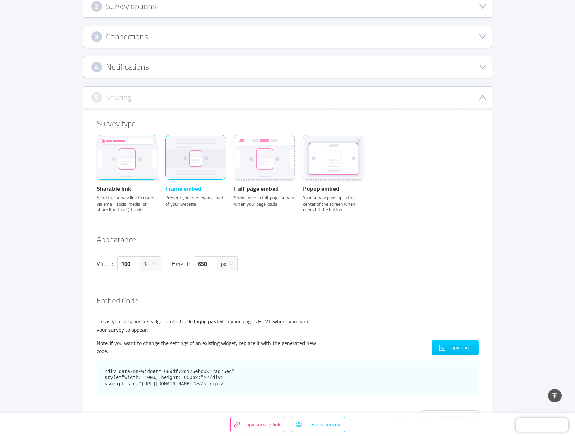
click at [145, 159] on rect at bounding box center [127, 158] width 60 height 45
click at [97, 144] on input "Sharable link Send the survey link to users via email, social media, or share i…" at bounding box center [97, 144] width 0 height 0
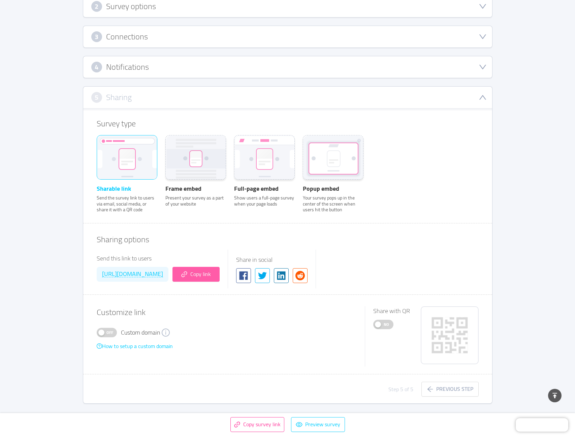
click at [219, 272] on button "Copy link" at bounding box center [195, 274] width 47 height 15
click at [208, 154] on icon at bounding box center [195, 159] width 59 height 20
click at [165, 144] on input "Frame embed Present your survey as a part of your website" at bounding box center [165, 144] width 0 height 0
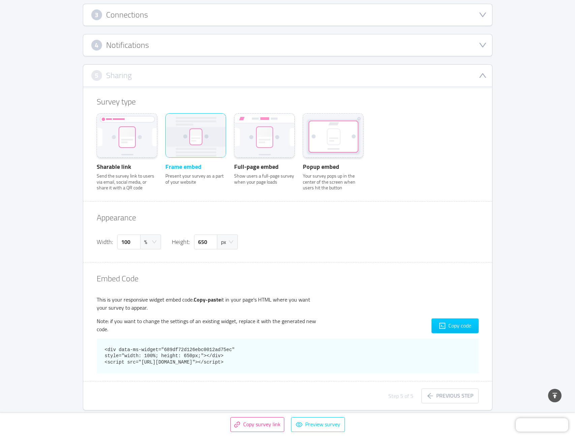
scroll to position [194, 0]
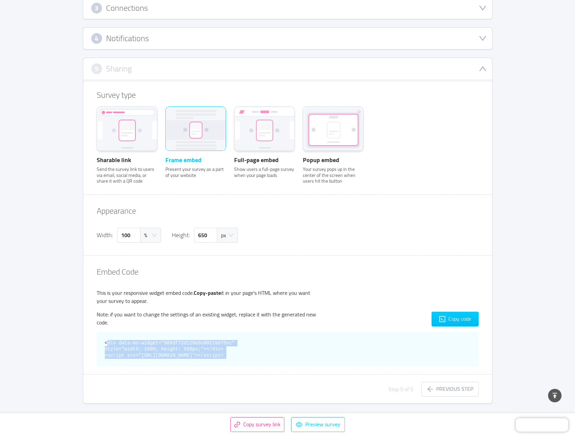
drag, startPoint x: 104, startPoint y: 329, endPoint x: 156, endPoint y: 375, distance: 68.4
click at [156, 375] on div "Survey type Sharable link Send the survey link to users via email, social media…" at bounding box center [287, 241] width 409 height 324
copy div "<div data-ms-widget="689df72d126ebc0012ad75ec" style="width: 100%; height: 650p…"
click at [451, 311] on button "Copy code" at bounding box center [454, 318] width 47 height 15
